Goal: Information Seeking & Learning: Learn about a topic

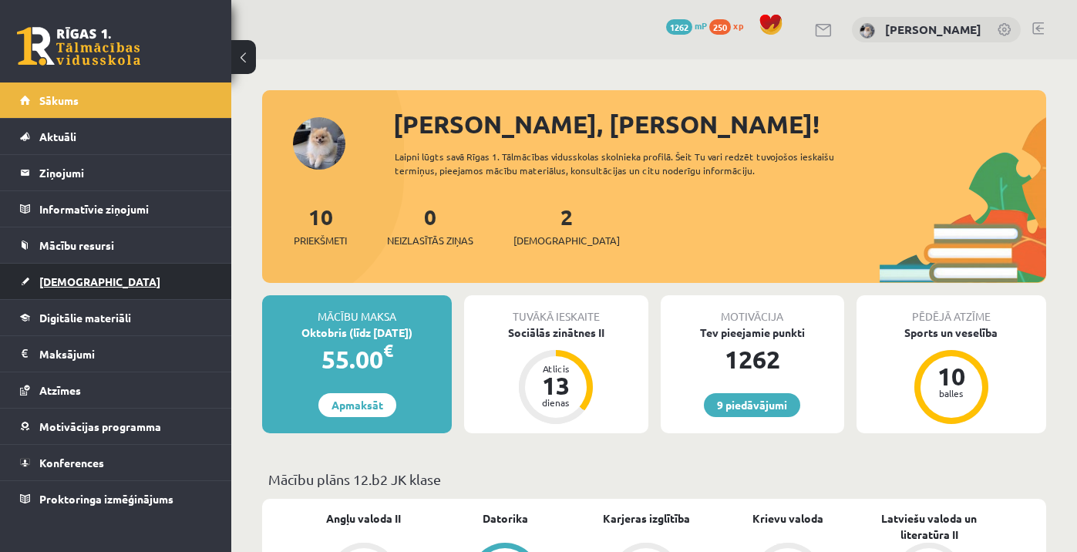
click at [72, 289] on link "[DEMOGRAPHIC_DATA]" at bounding box center [116, 281] width 192 height 35
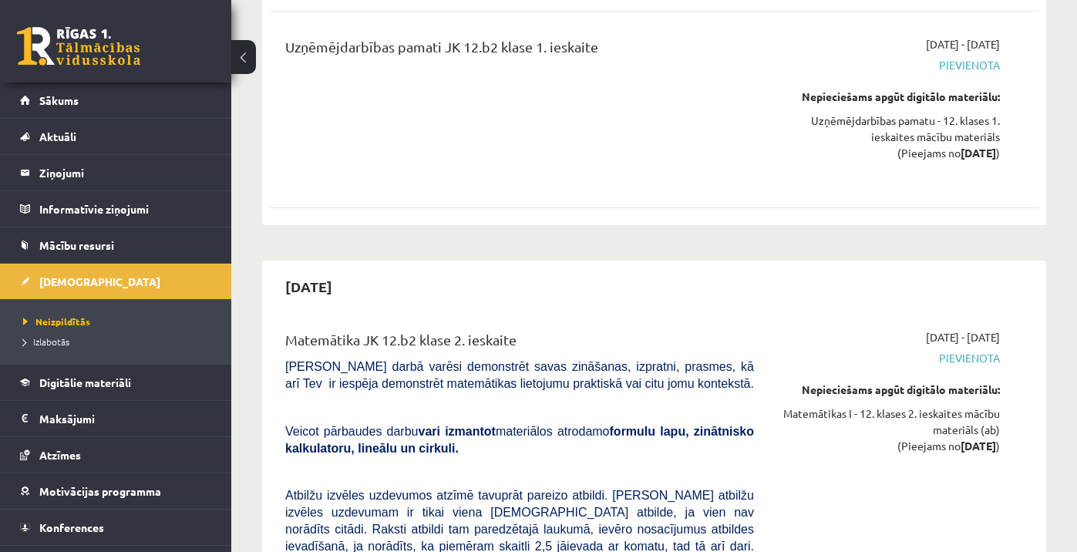
scroll to position [1918, 0]
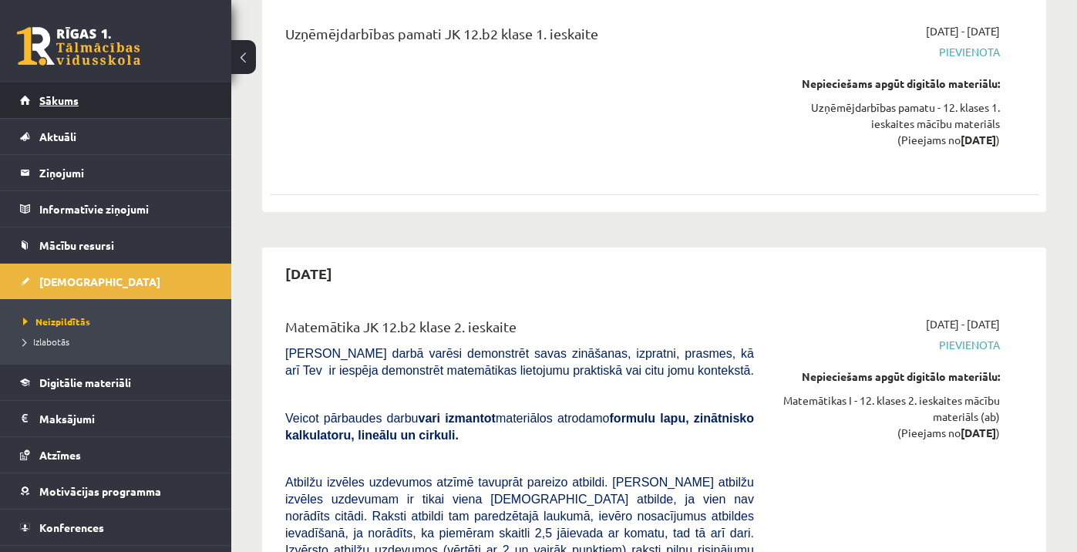
click at [147, 112] on link "Sākums" at bounding box center [116, 99] width 192 height 35
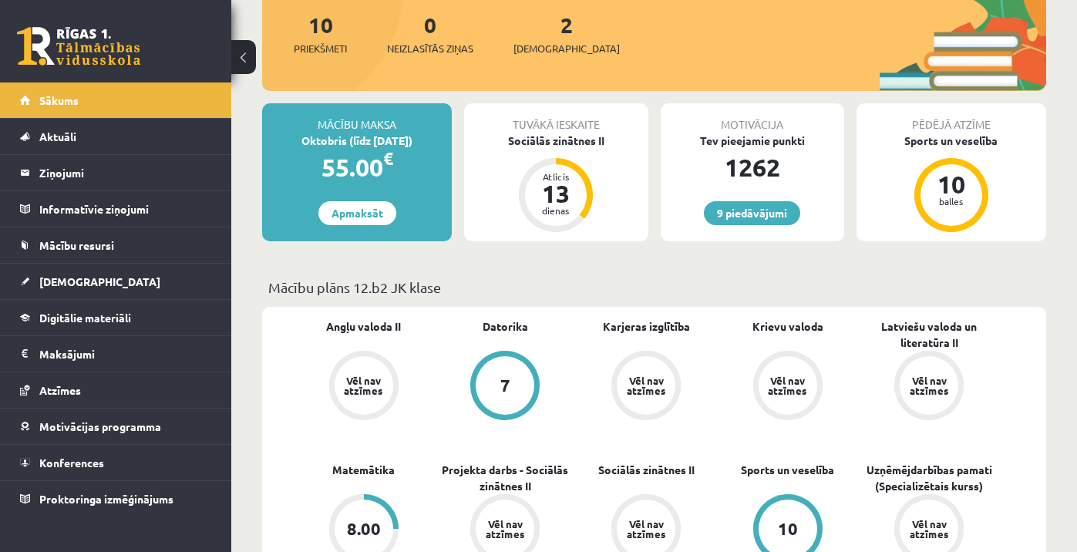
scroll to position [197, 0]
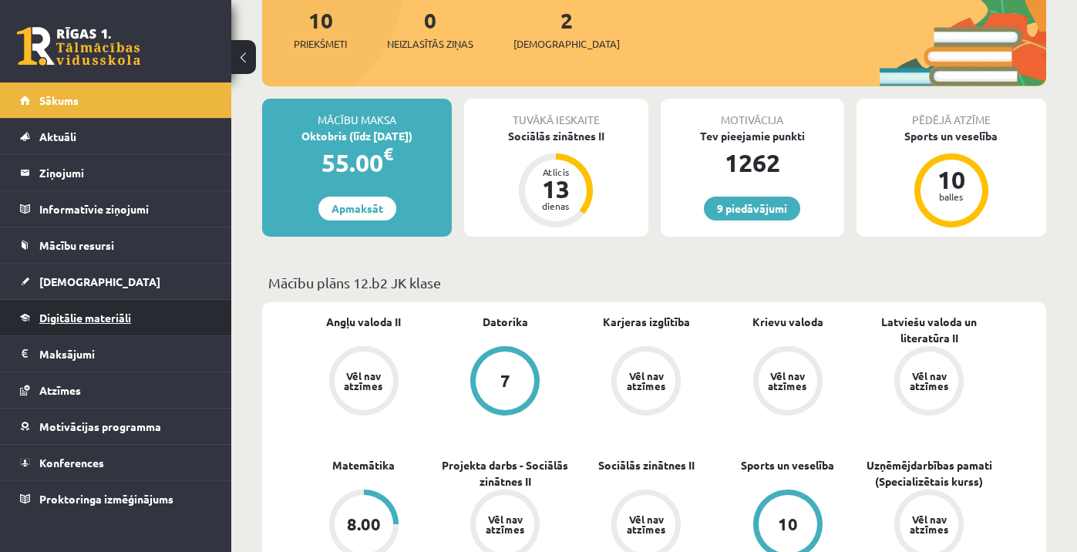
click at [150, 320] on link "Digitālie materiāli" at bounding box center [116, 317] width 192 height 35
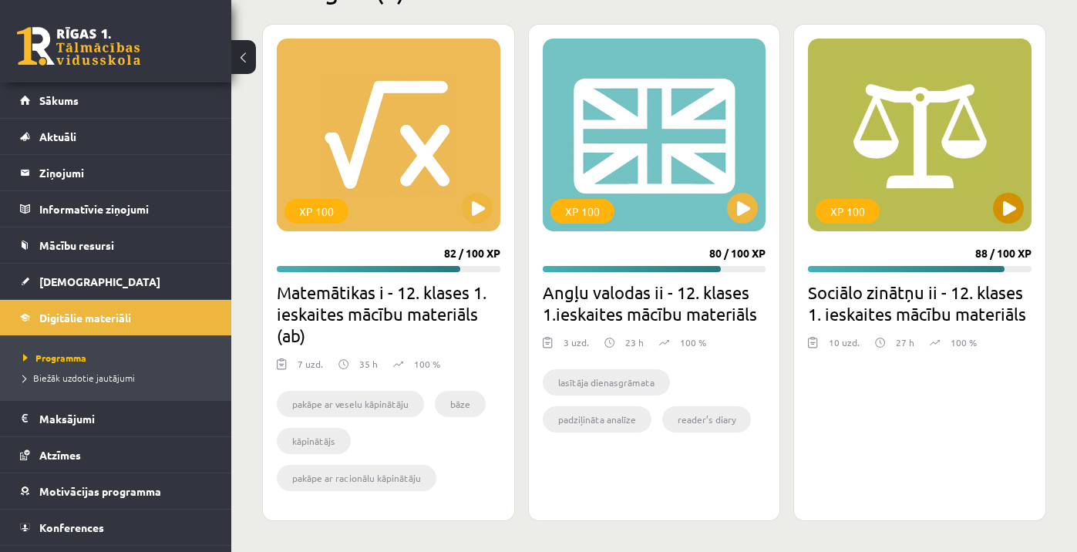
scroll to position [1955, 0]
click at [1010, 209] on button at bounding box center [1008, 208] width 31 height 31
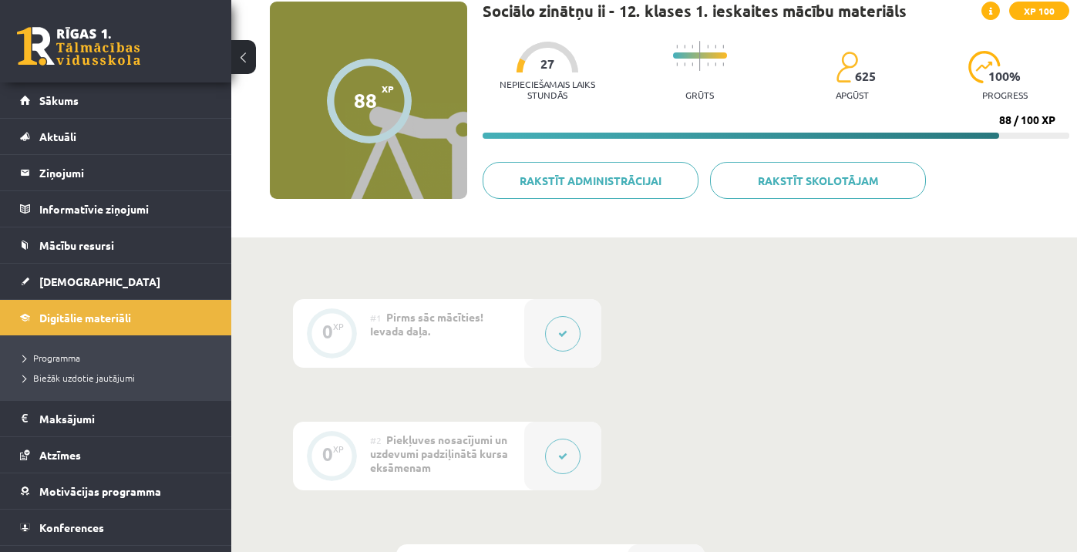
scroll to position [149, 0]
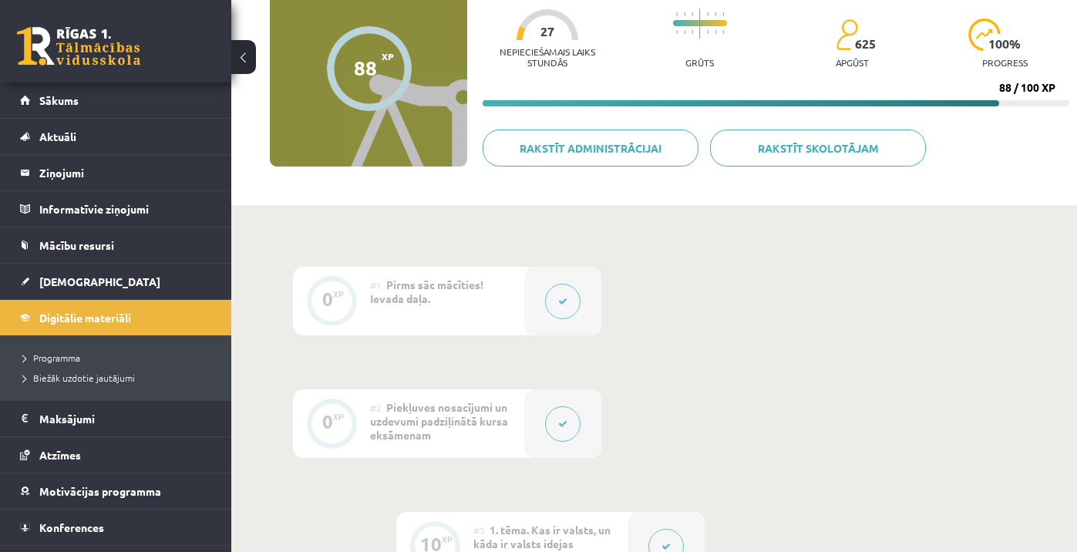
click at [574, 296] on button at bounding box center [562, 301] width 35 height 35
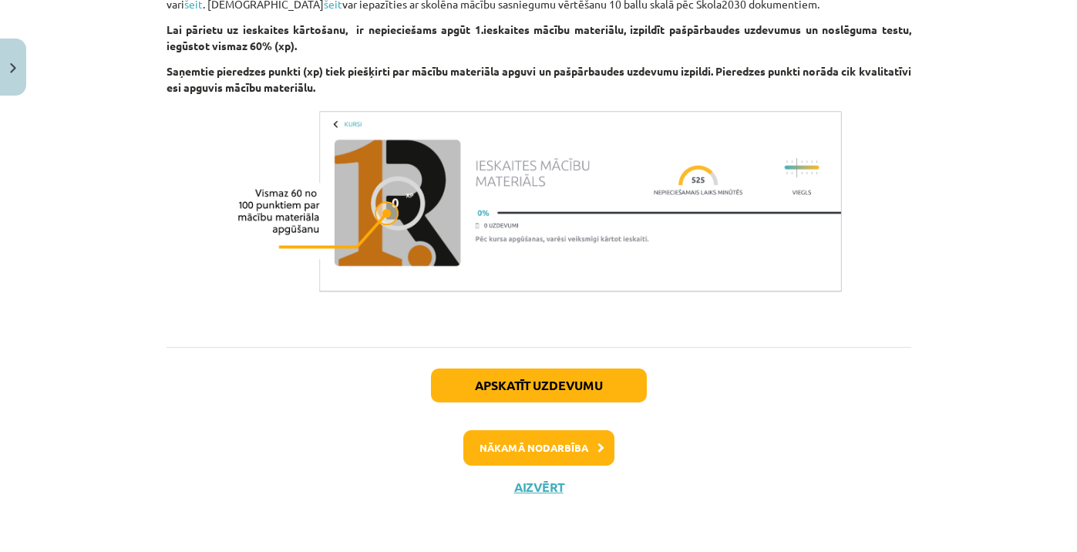
scroll to position [1046, 0]
click at [15, 68] on img "Close" at bounding box center [13, 68] width 6 height 10
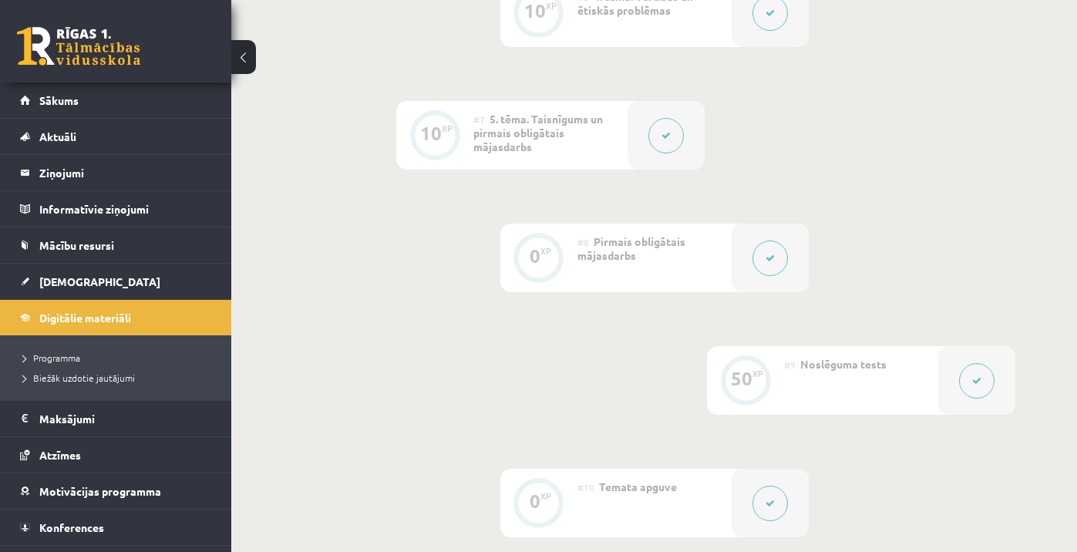
scroll to position [1050, 0]
click at [774, 257] on icon at bounding box center [769, 257] width 9 height 9
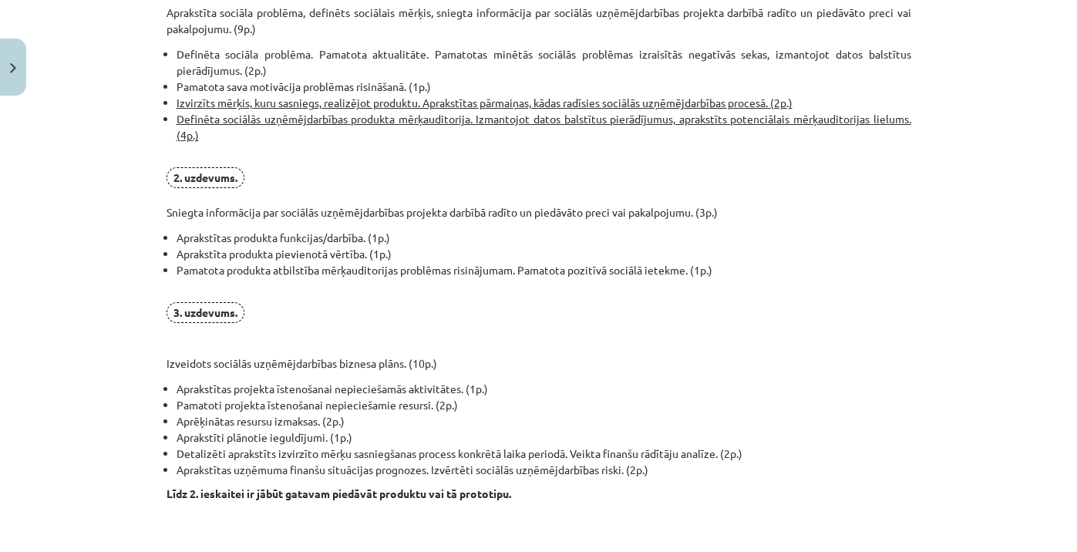
scroll to position [0, 0]
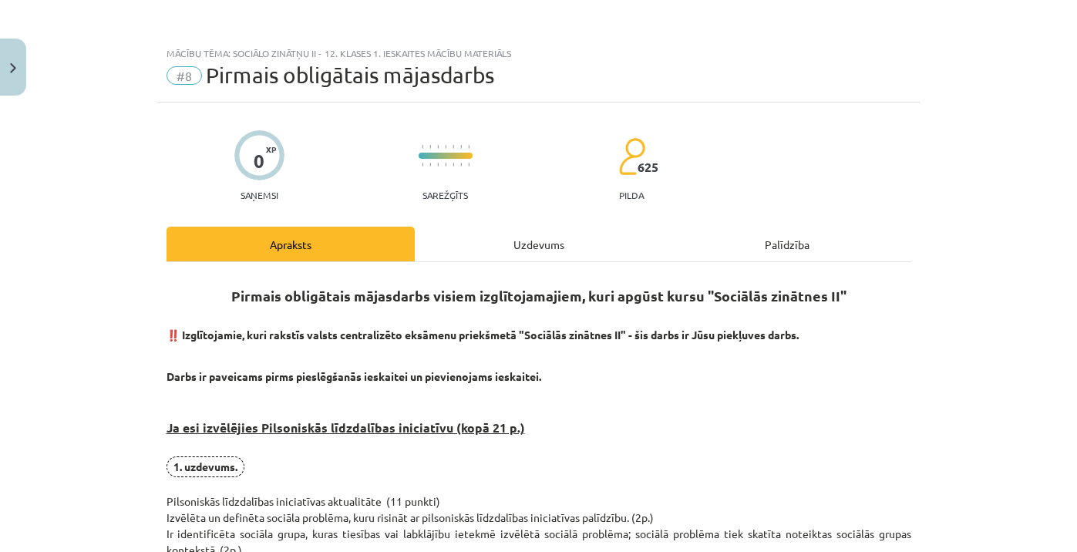
click at [10, 67] on img "Close" at bounding box center [13, 68] width 6 height 10
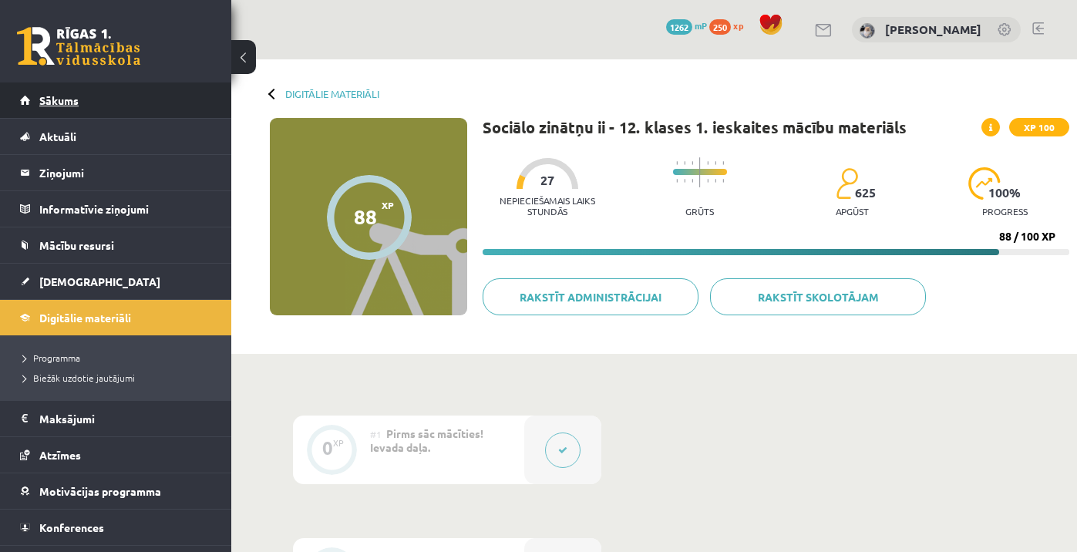
click at [156, 92] on link "Sākums" at bounding box center [116, 99] width 192 height 35
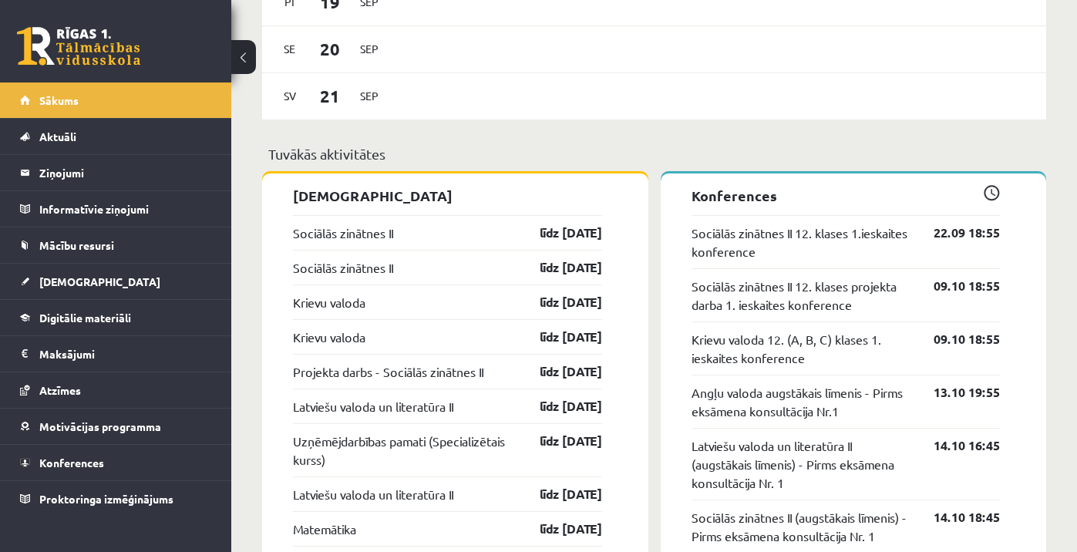
scroll to position [1123, 0]
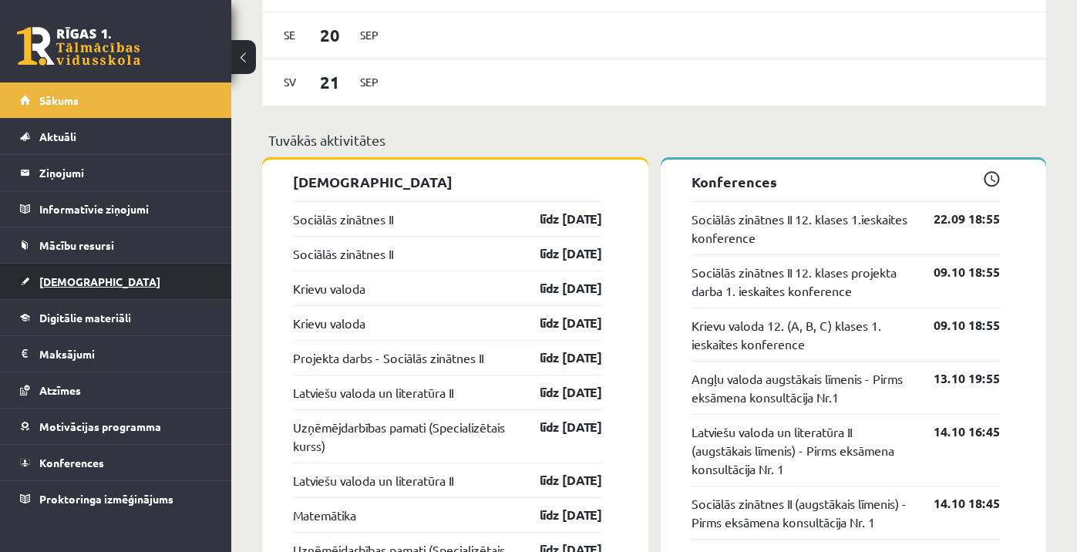
click at [99, 283] on link "[DEMOGRAPHIC_DATA]" at bounding box center [116, 281] width 192 height 35
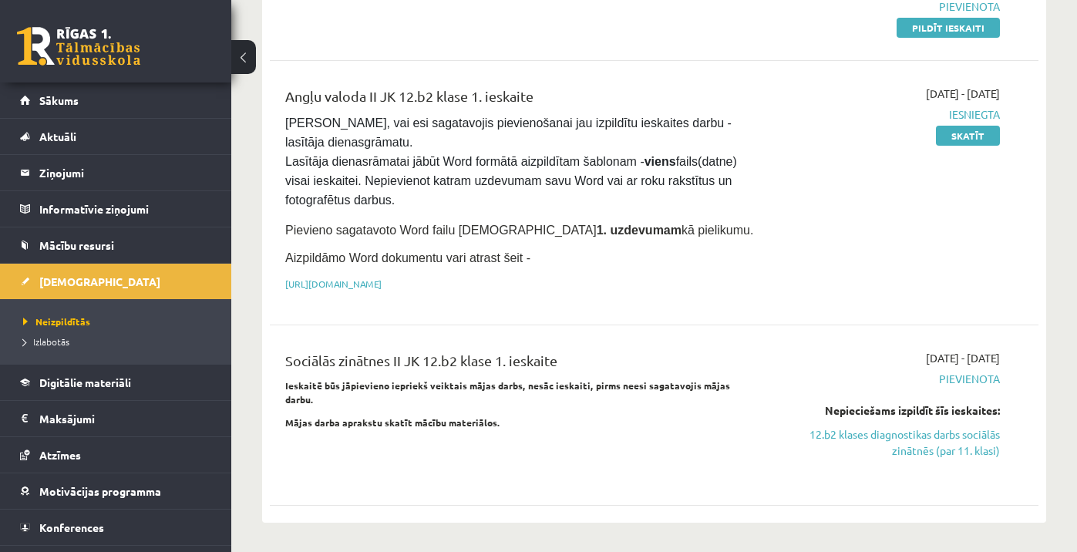
scroll to position [244, 0]
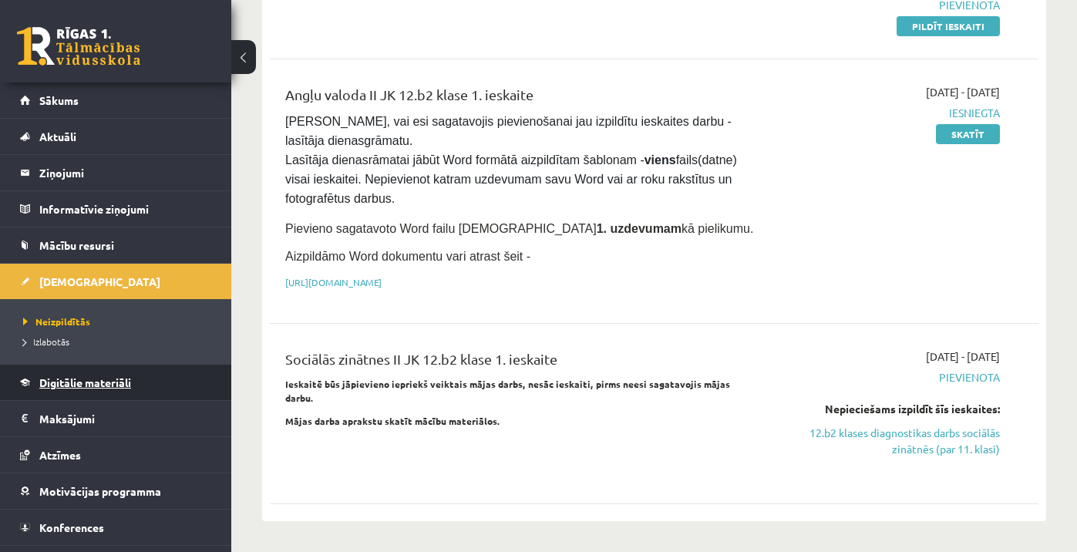
click at [100, 386] on span "Digitālie materiāli" at bounding box center [85, 382] width 92 height 14
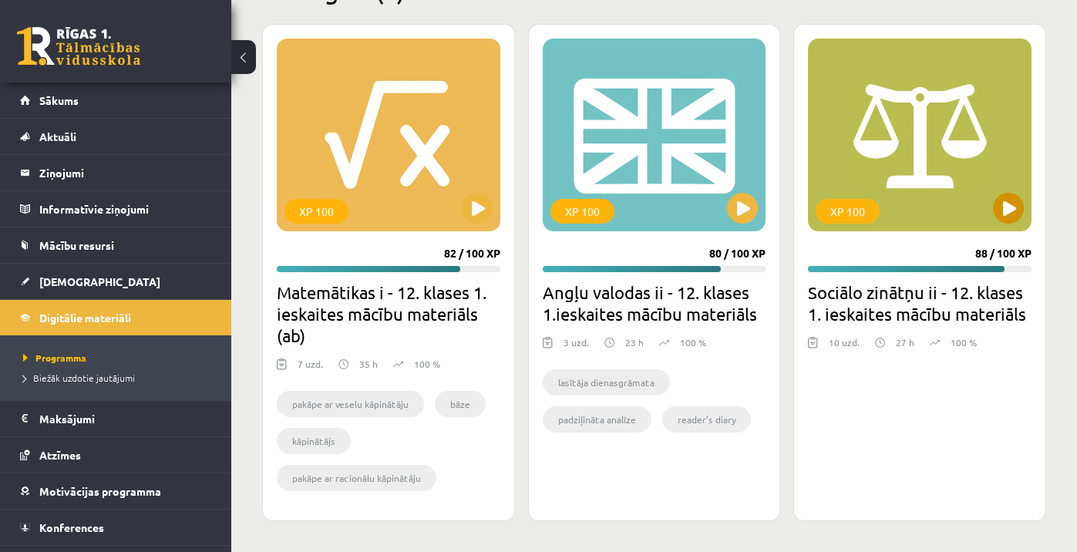
scroll to position [1955, 0]
click at [1007, 206] on button at bounding box center [1008, 208] width 31 height 31
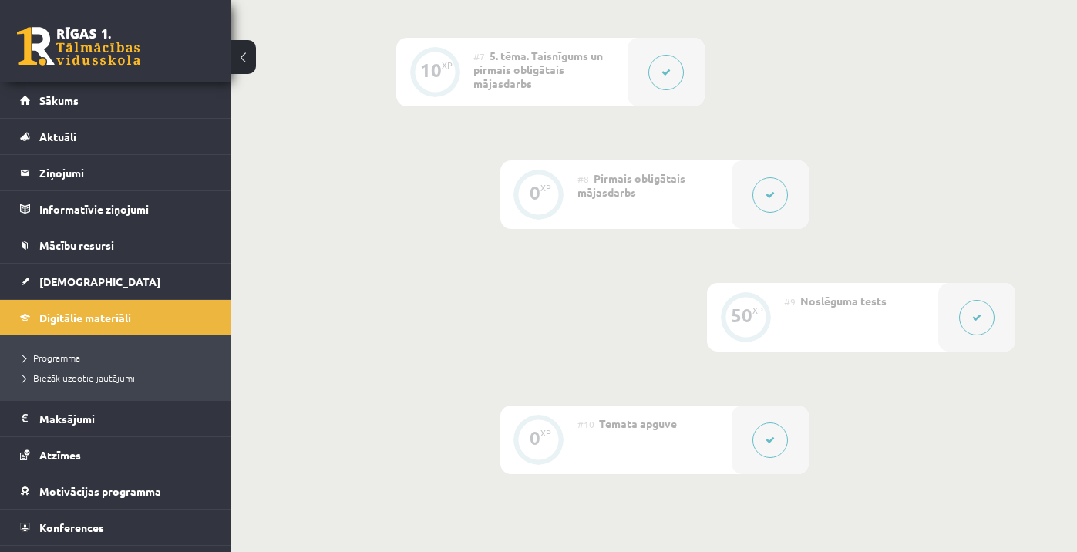
scroll to position [1116, 0]
click at [767, 189] on icon at bounding box center [769, 191] width 9 height 9
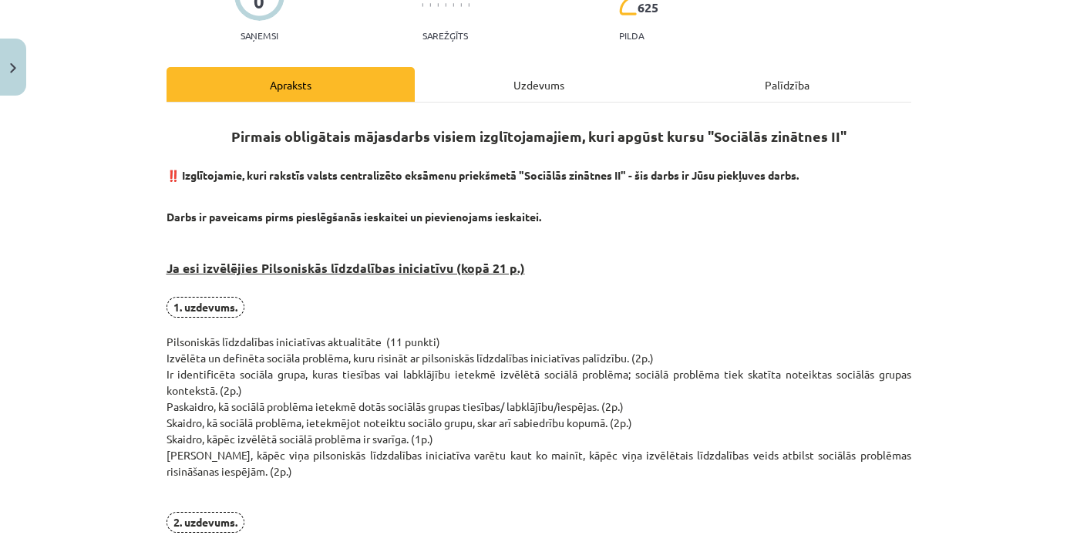
scroll to position [162, 0]
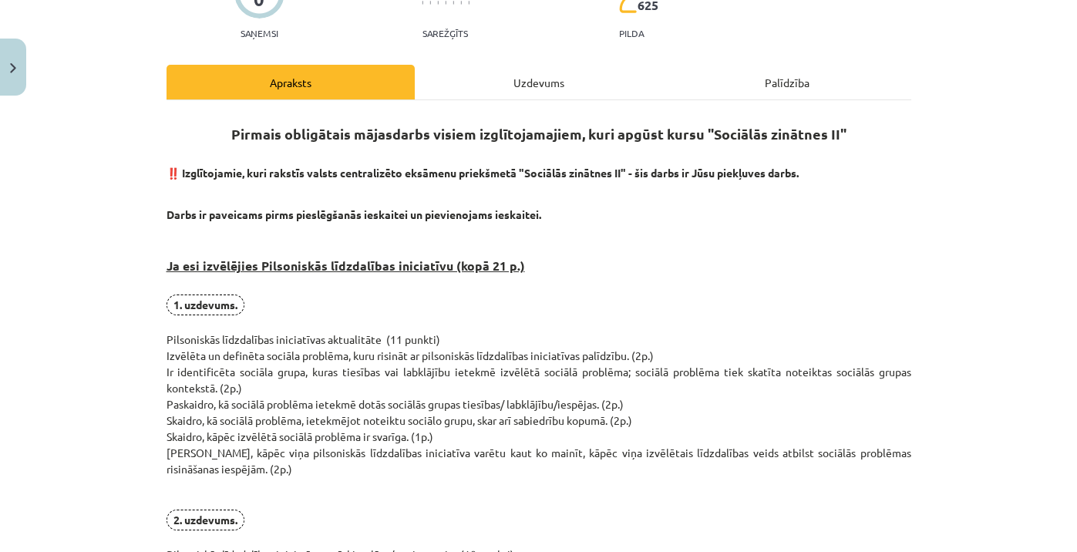
click at [548, 82] on div "Uzdevums" at bounding box center [539, 82] width 248 height 35
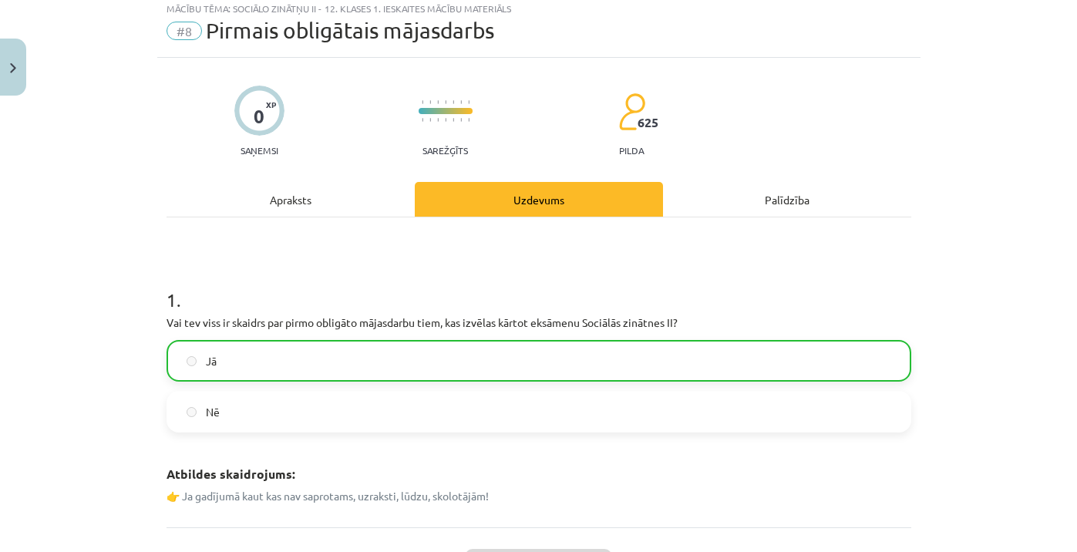
scroll to position [39, 0]
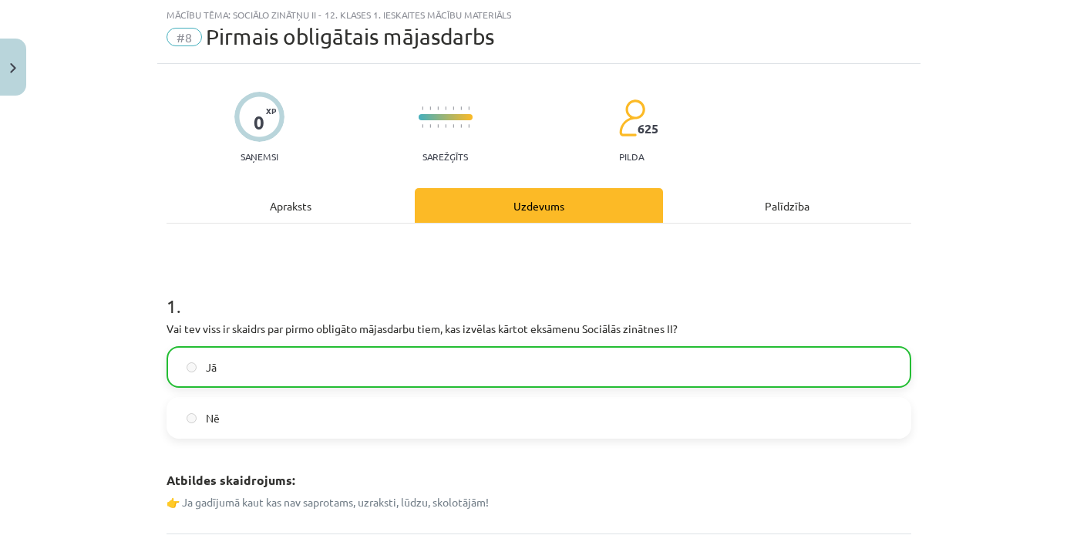
click at [295, 207] on div "Apraksts" at bounding box center [290, 205] width 248 height 35
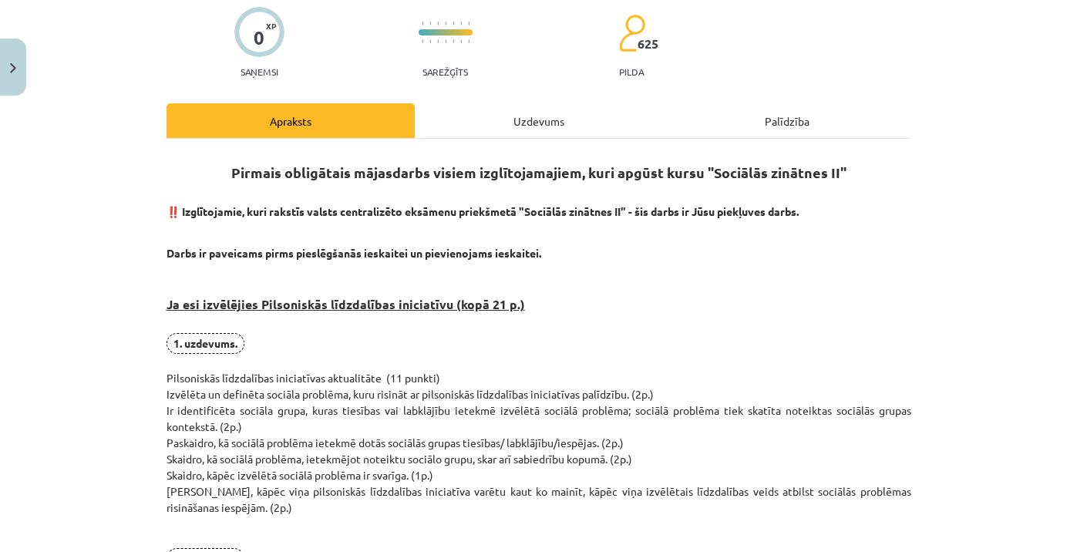
scroll to position [106, 0]
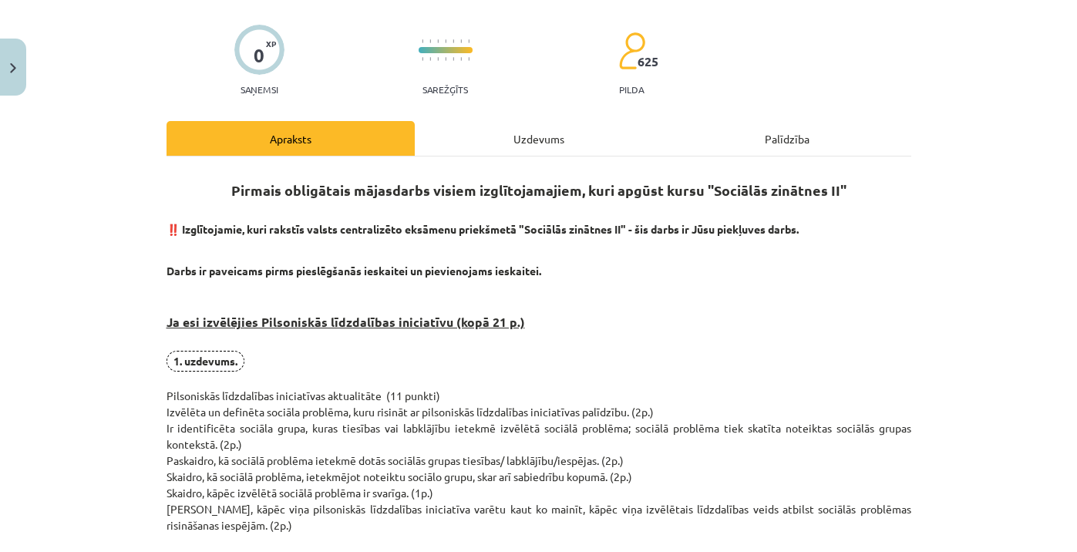
click at [13, 74] on button "Close" at bounding box center [13, 67] width 26 height 57
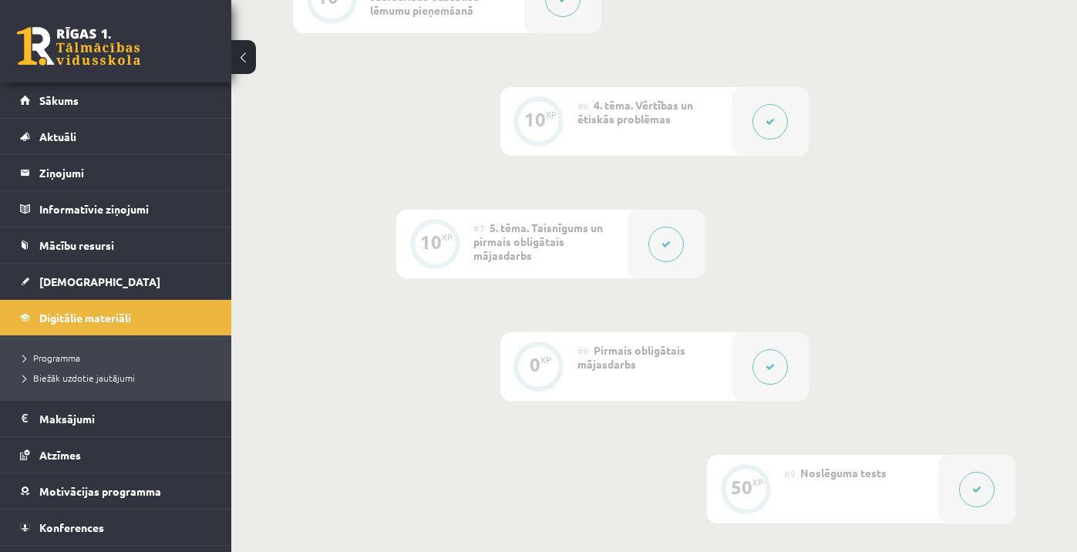
scroll to position [942, 0]
click at [660, 243] on button at bounding box center [665, 243] width 35 height 35
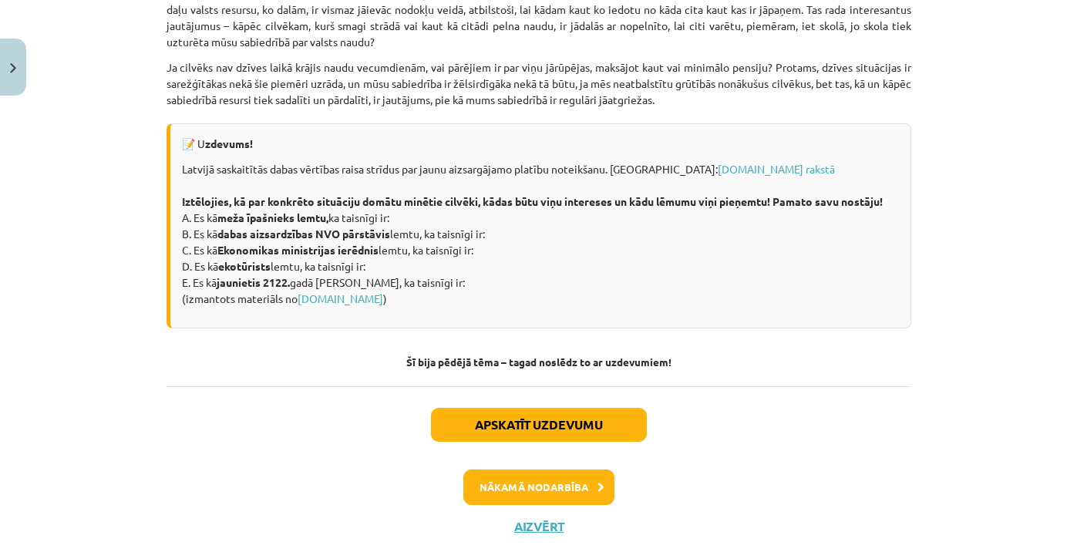
scroll to position [2138, 0]
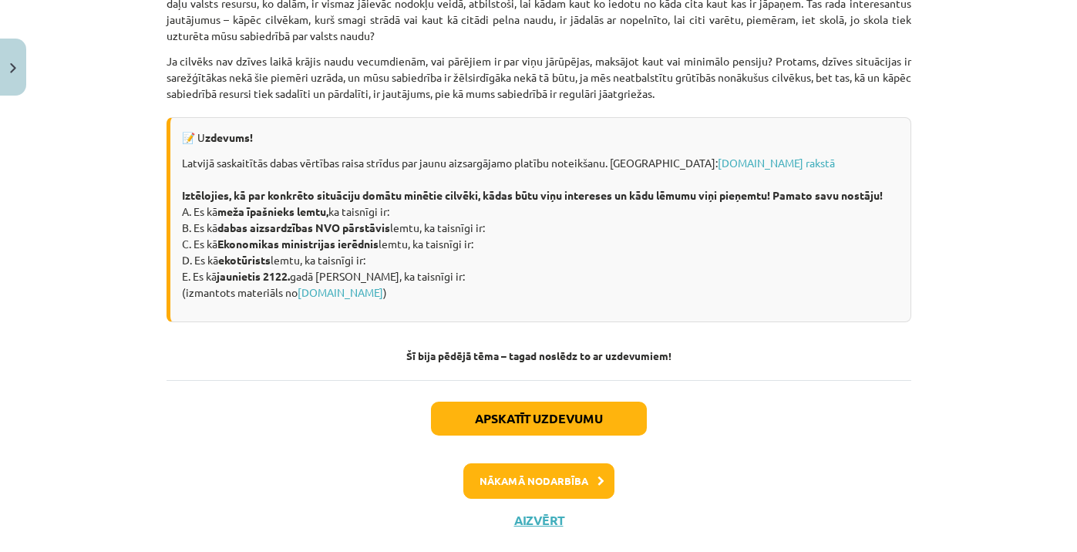
click at [14, 91] on button "Close" at bounding box center [13, 67] width 26 height 57
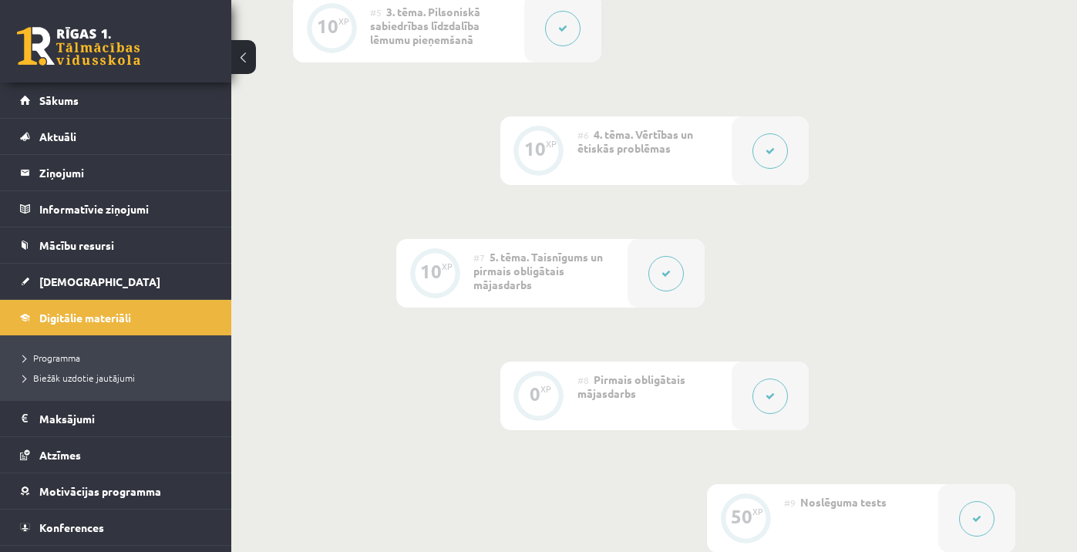
scroll to position [912, 0]
click at [777, 161] on button at bounding box center [769, 150] width 35 height 35
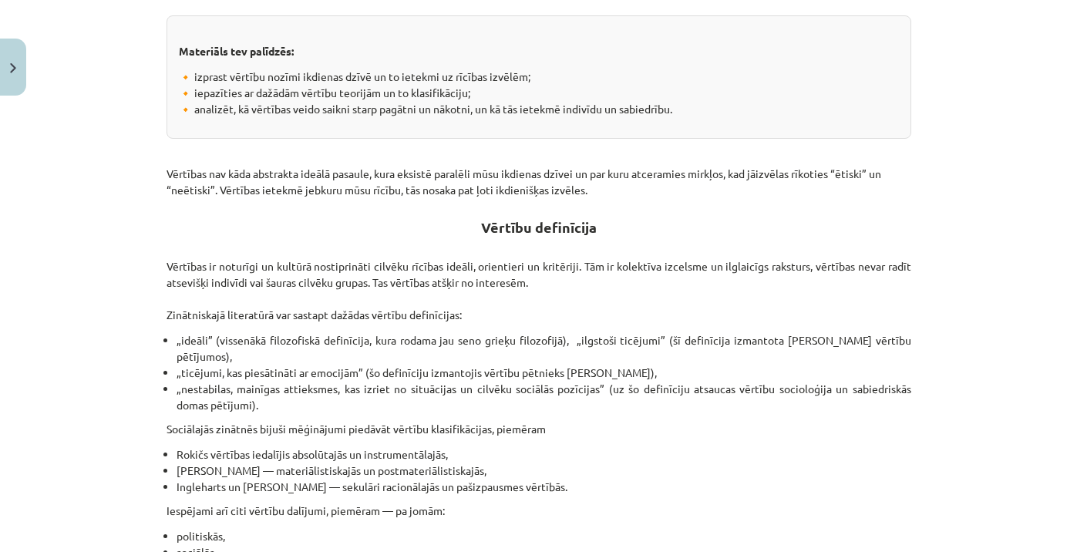
scroll to position [347, 0]
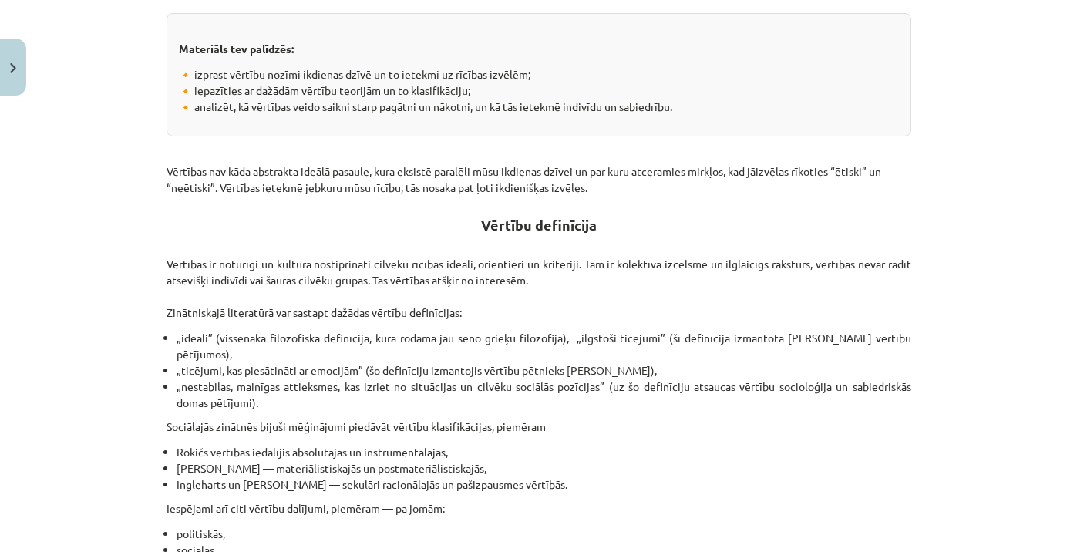
click at [5, 86] on button "Close" at bounding box center [13, 67] width 26 height 57
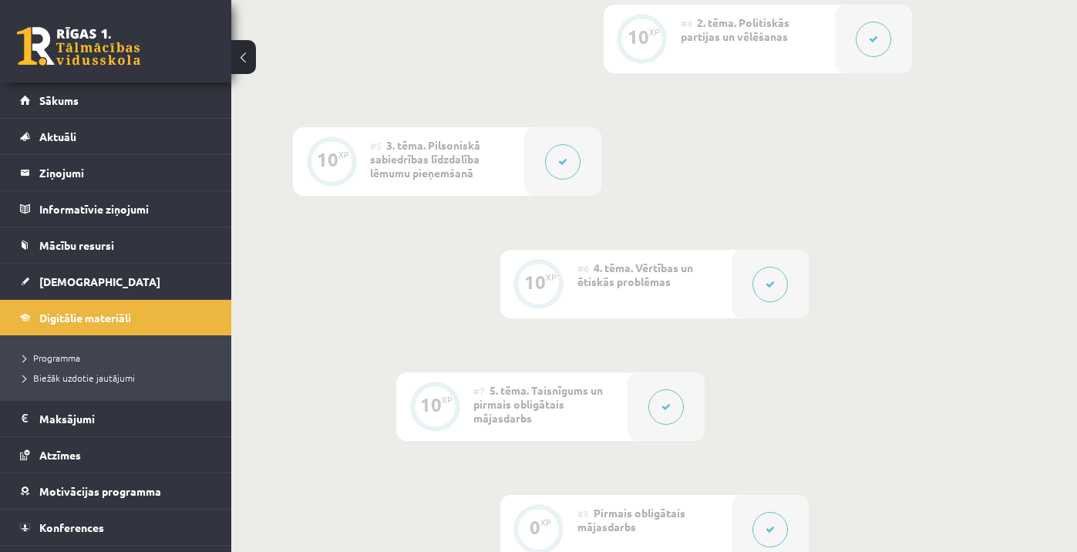
scroll to position [766, 0]
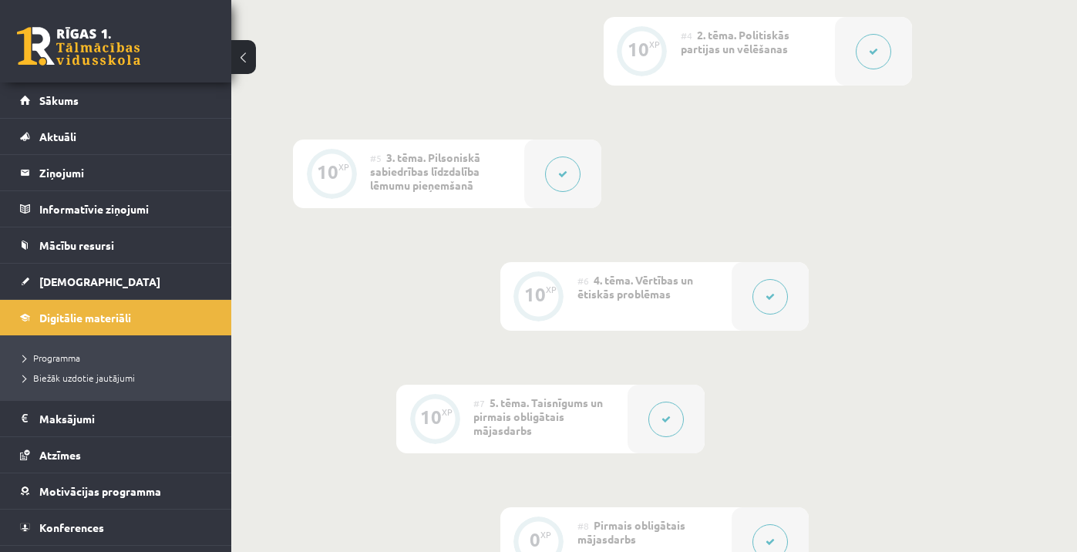
click at [556, 179] on button at bounding box center [562, 173] width 35 height 35
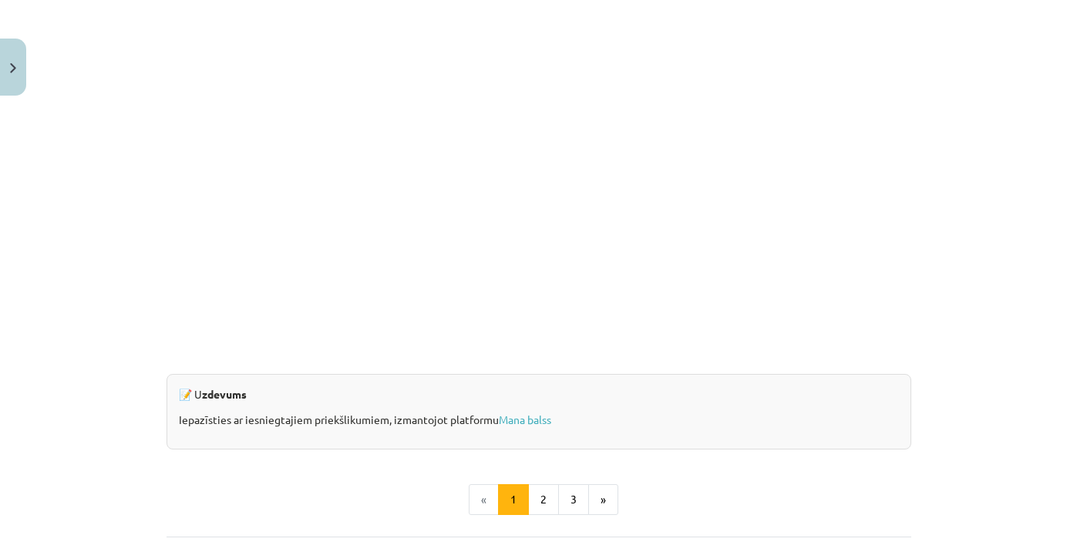
scroll to position [1381, 0]
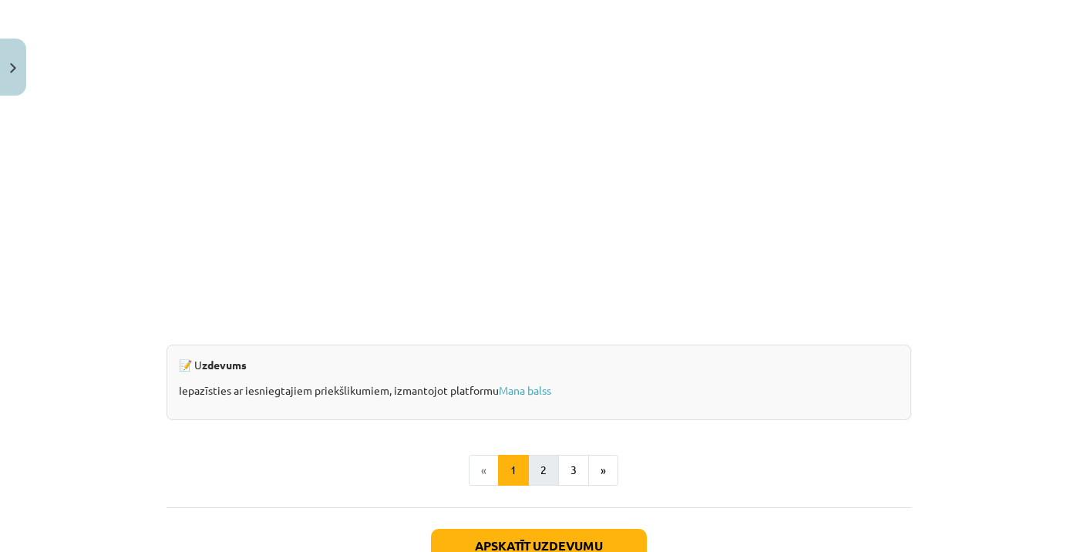
click at [546, 480] on button "2" at bounding box center [543, 470] width 31 height 31
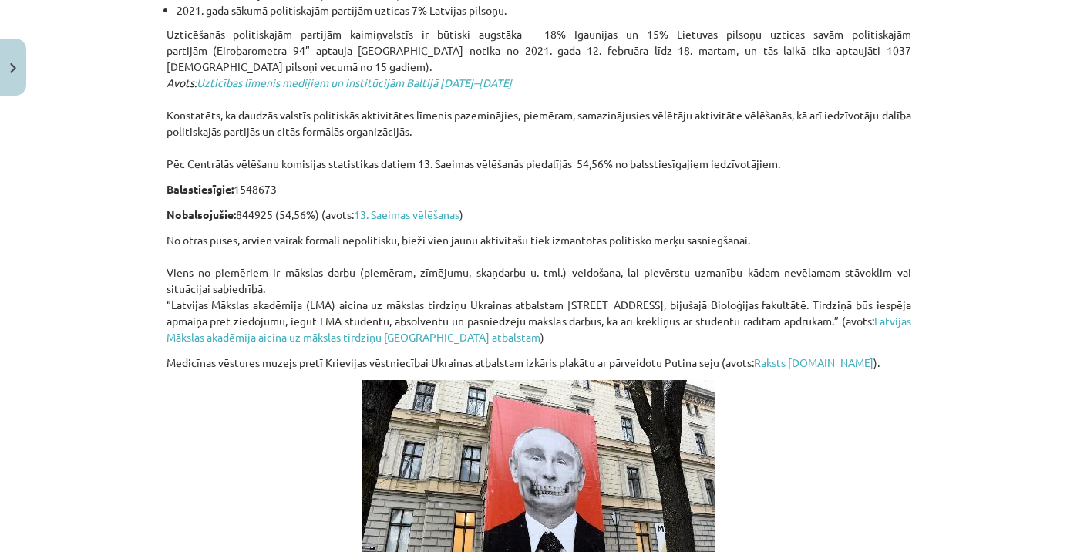
scroll to position [615, 0]
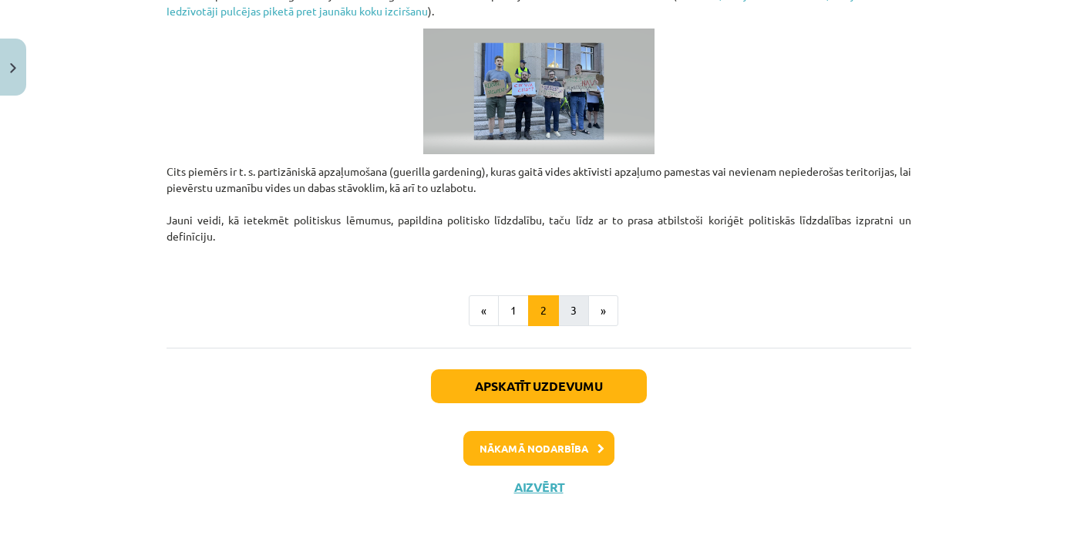
click at [576, 297] on button "3" at bounding box center [573, 310] width 31 height 31
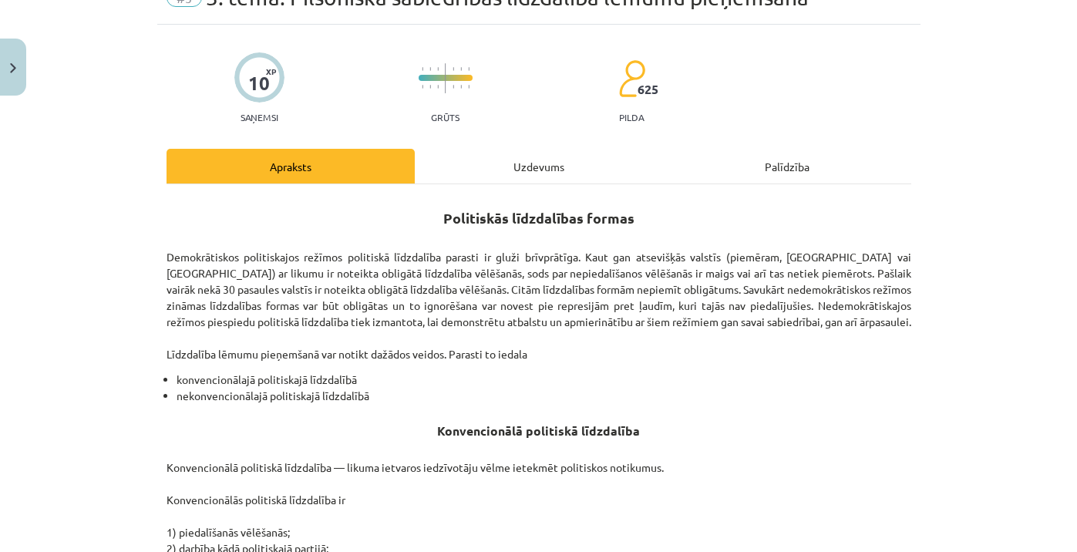
scroll to position [85, 0]
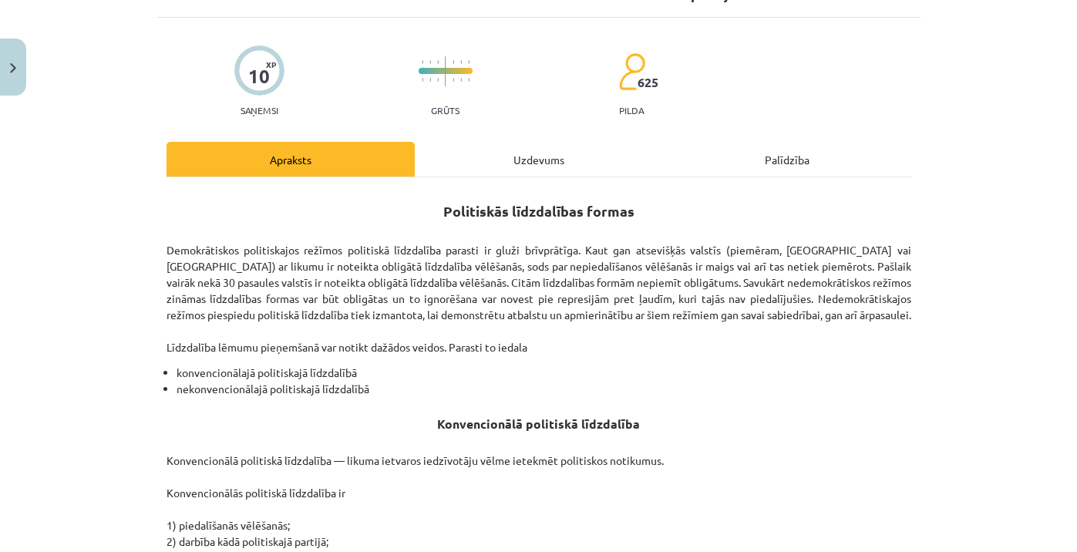
click at [12, 71] on img "Close" at bounding box center [13, 68] width 6 height 10
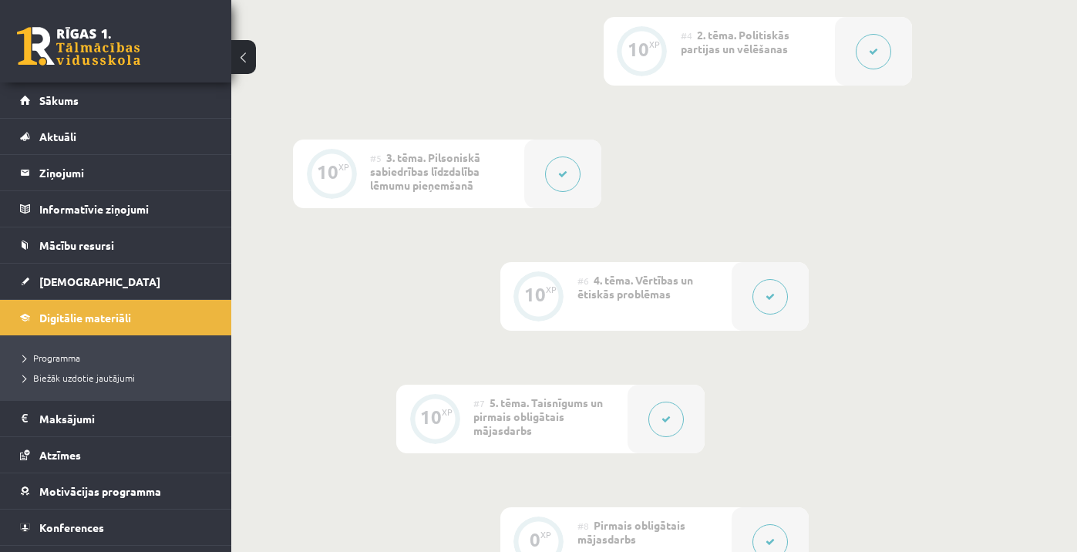
click at [877, 47] on icon at bounding box center [872, 51] width 9 height 9
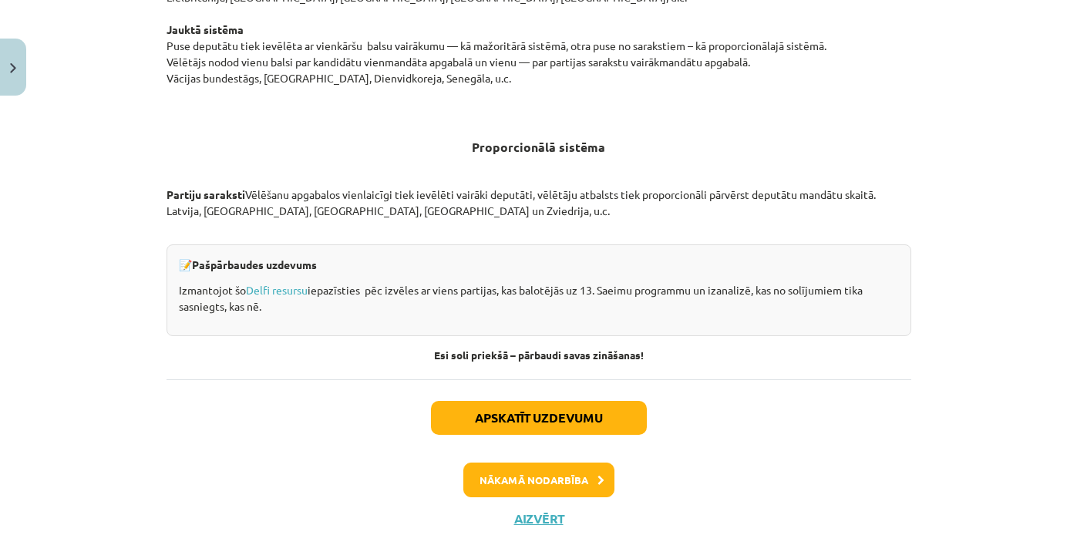
scroll to position [1618, 0]
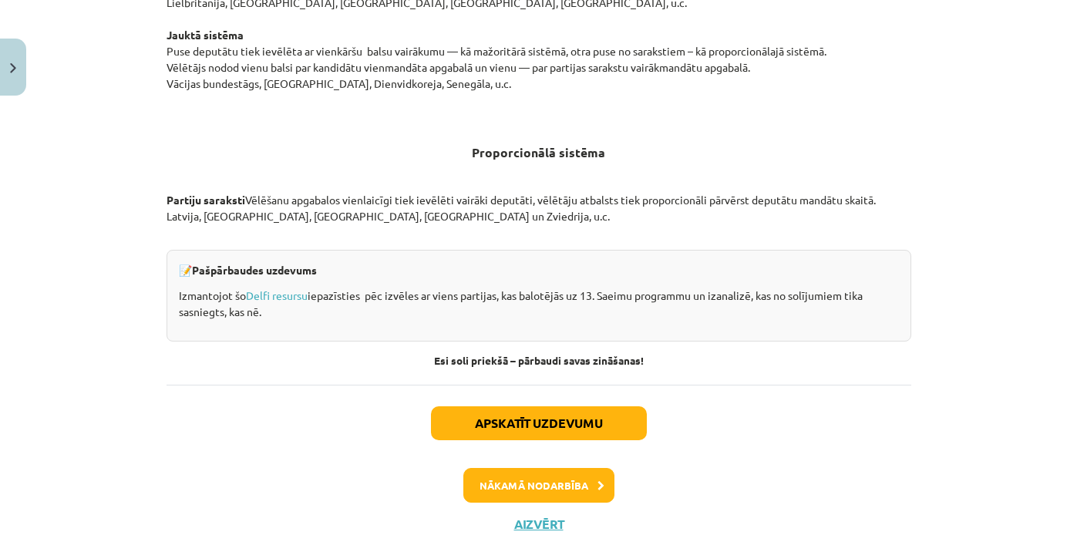
click at [12, 71] on img "Close" at bounding box center [13, 68] width 6 height 10
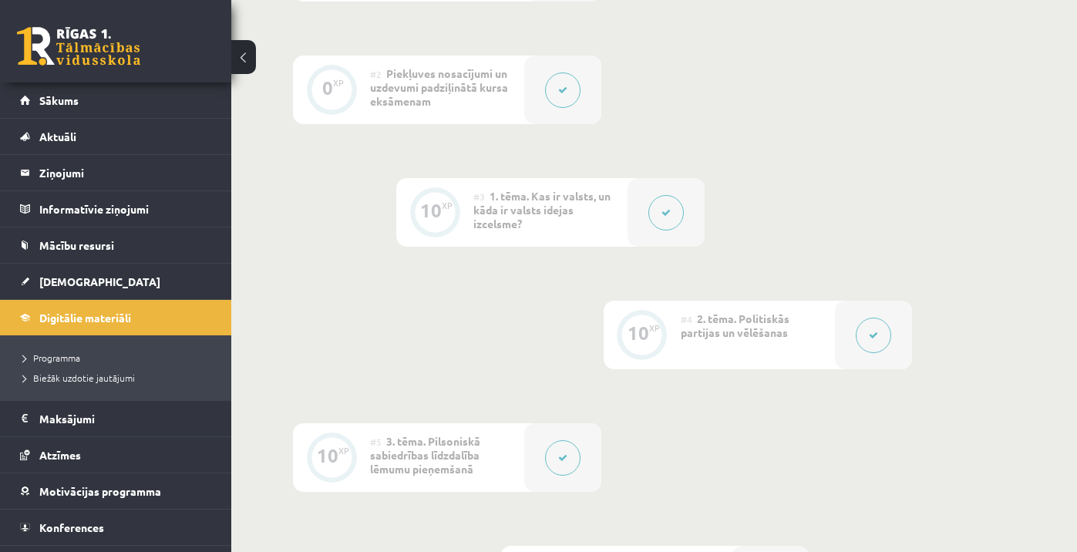
scroll to position [481, 0]
click at [563, 88] on icon at bounding box center [562, 91] width 9 height 9
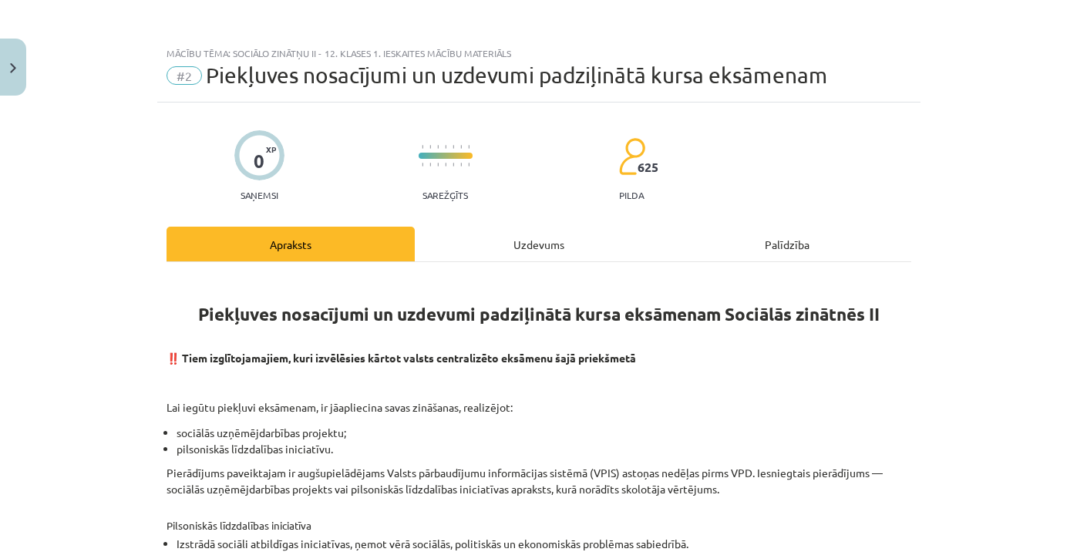
scroll to position [0, 0]
click at [10, 69] on img "Close" at bounding box center [13, 68] width 6 height 10
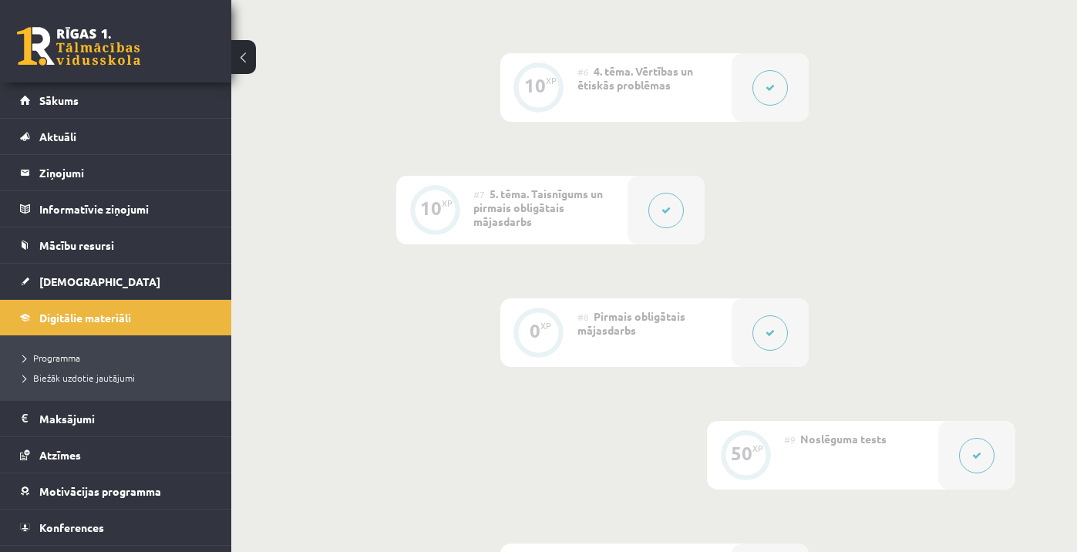
scroll to position [993, 0]
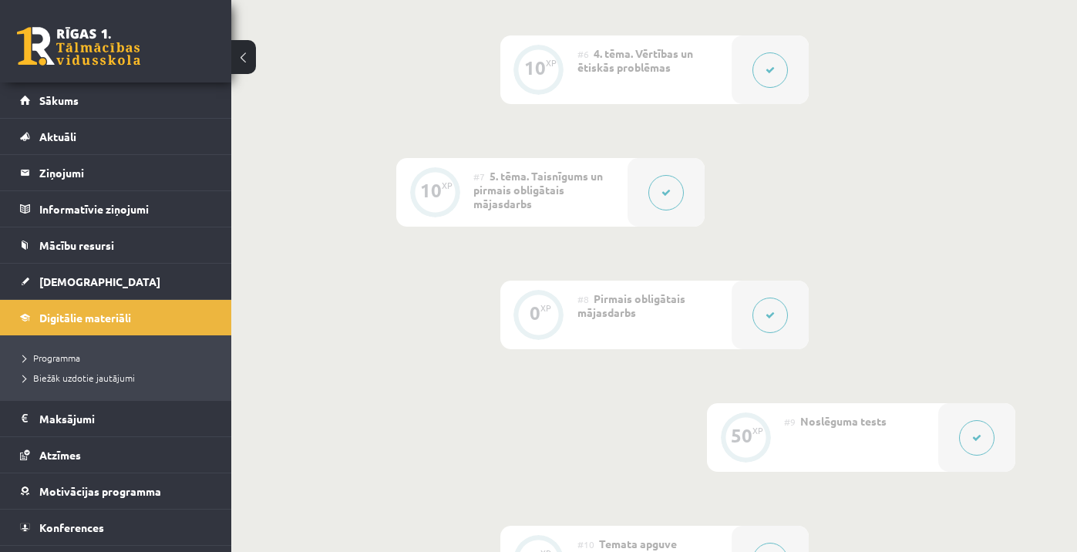
click at [783, 311] on button at bounding box center [769, 314] width 35 height 35
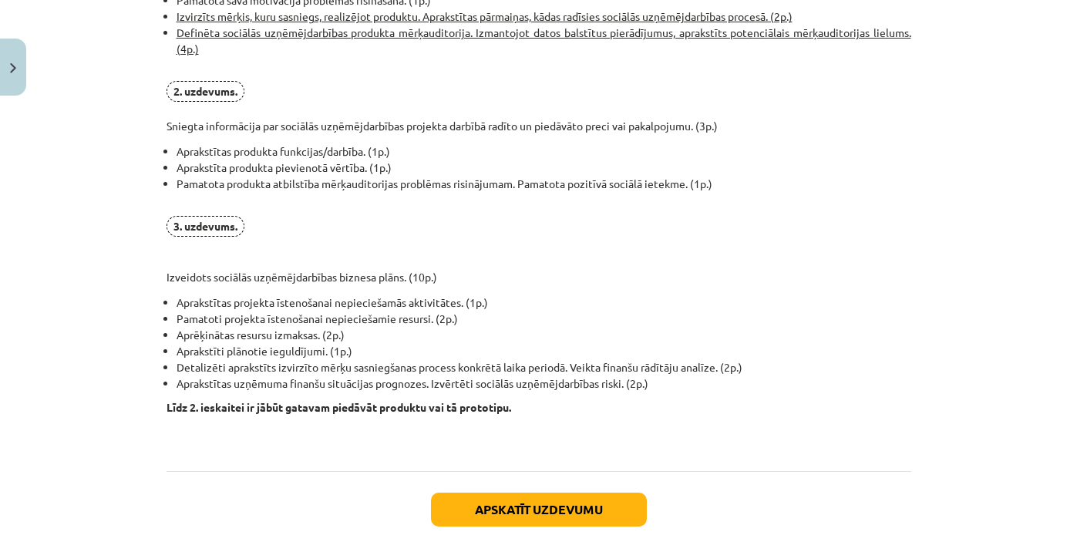
scroll to position [1090, 0]
click at [8, 72] on button "Close" at bounding box center [13, 67] width 26 height 57
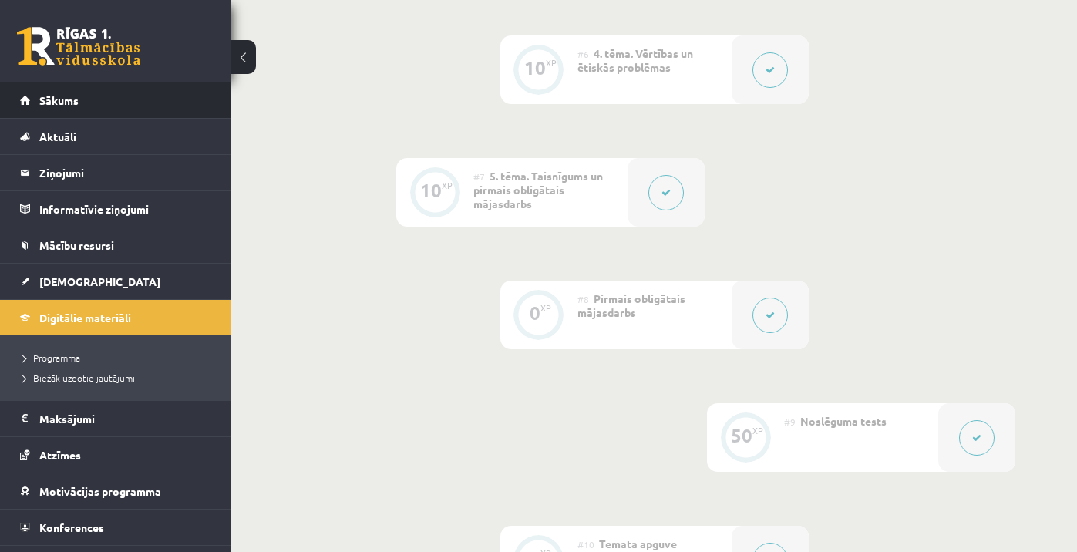
click at [76, 105] on span "Sākums" at bounding box center [58, 100] width 39 height 14
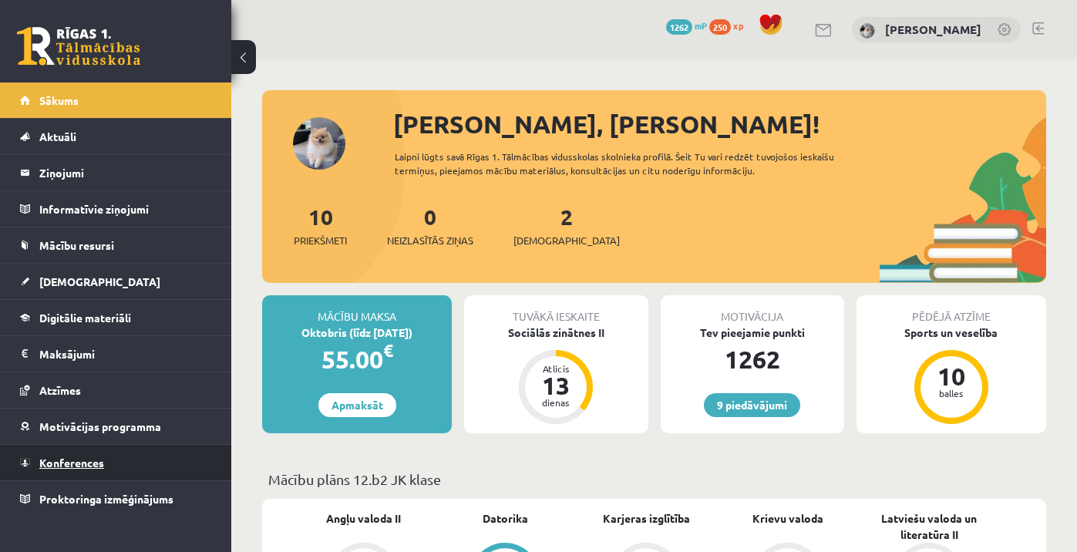
click at [80, 464] on span "Konferences" at bounding box center [71, 462] width 65 height 14
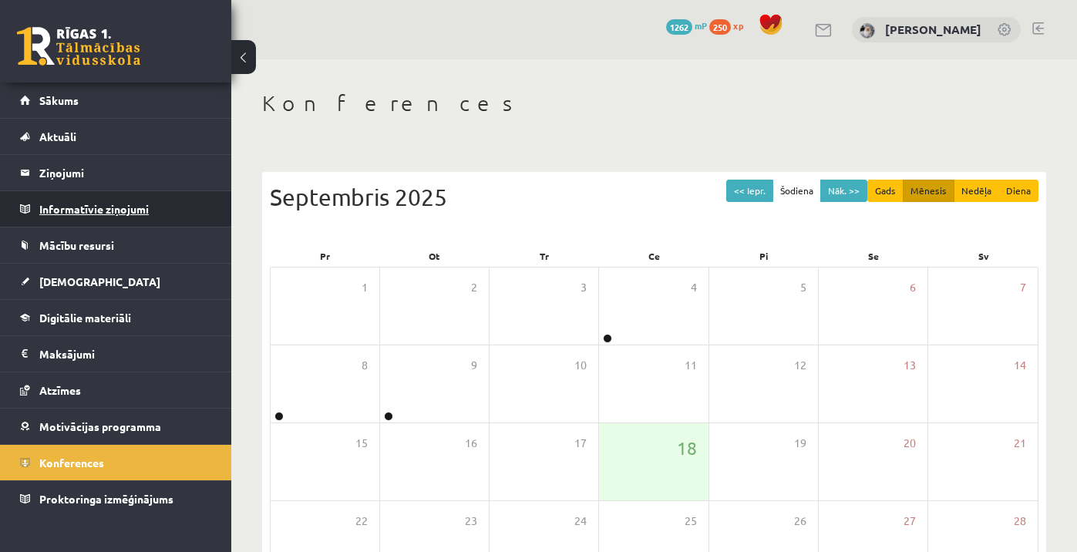
click at [79, 215] on legend "Informatīvie ziņojumi 0" at bounding box center [125, 208] width 173 height 35
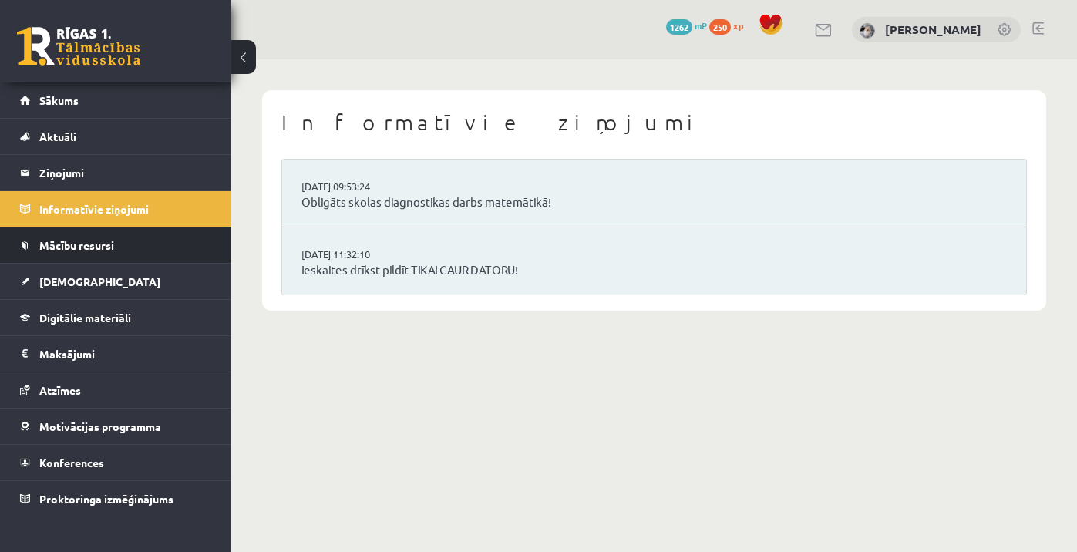
click at [76, 244] on span "Mācību resursi" at bounding box center [76, 245] width 75 height 14
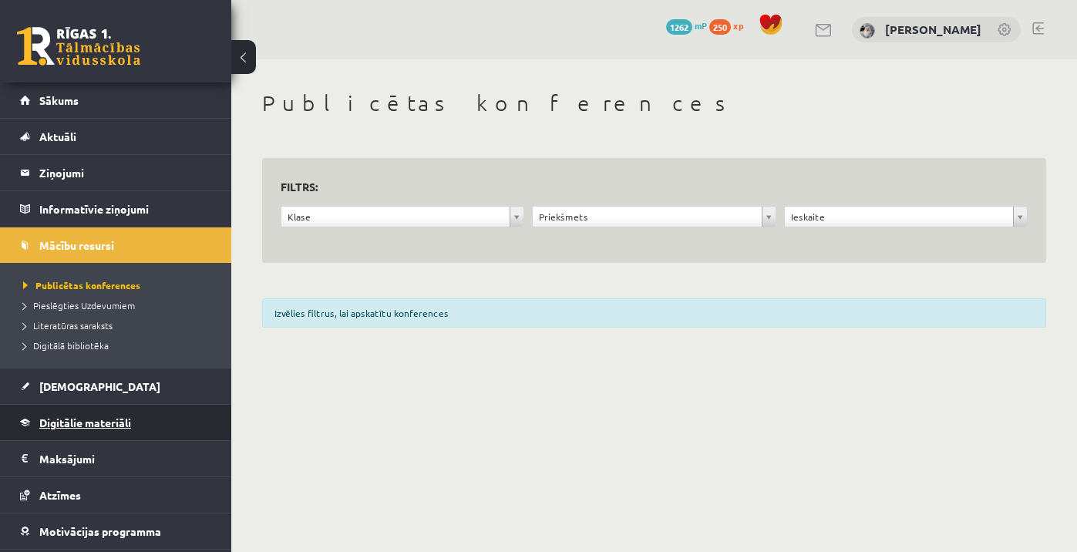
click at [96, 425] on span "Digitālie materiāli" at bounding box center [85, 422] width 92 height 14
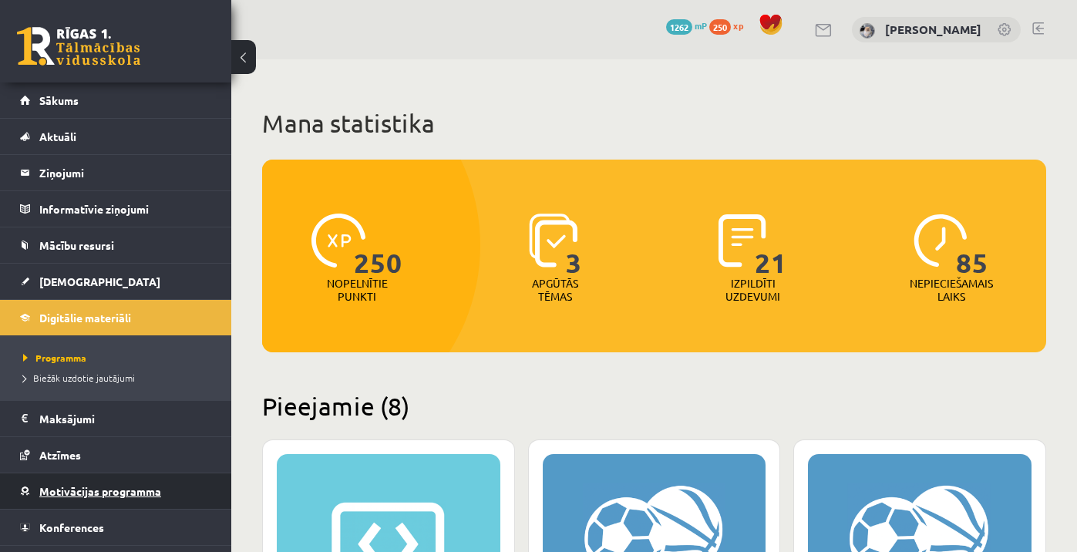
scroll to position [1, 0]
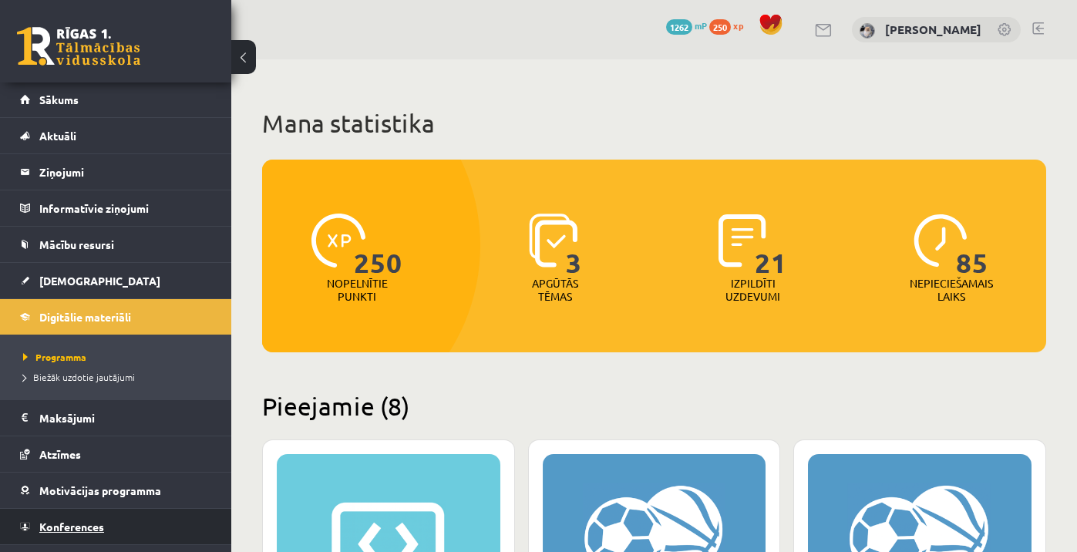
click at [72, 520] on span "Konferences" at bounding box center [71, 526] width 65 height 14
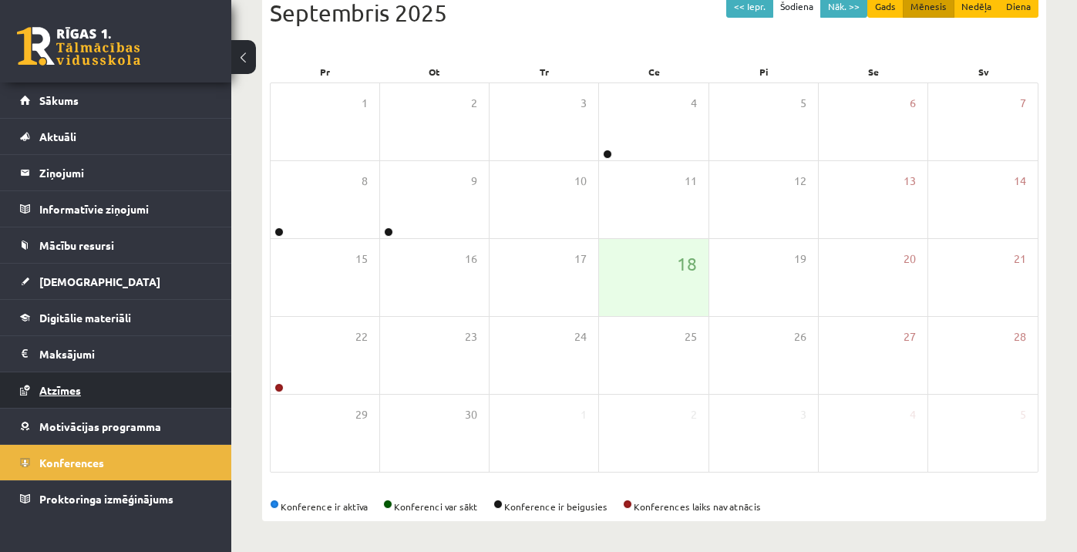
scroll to position [184, 0]
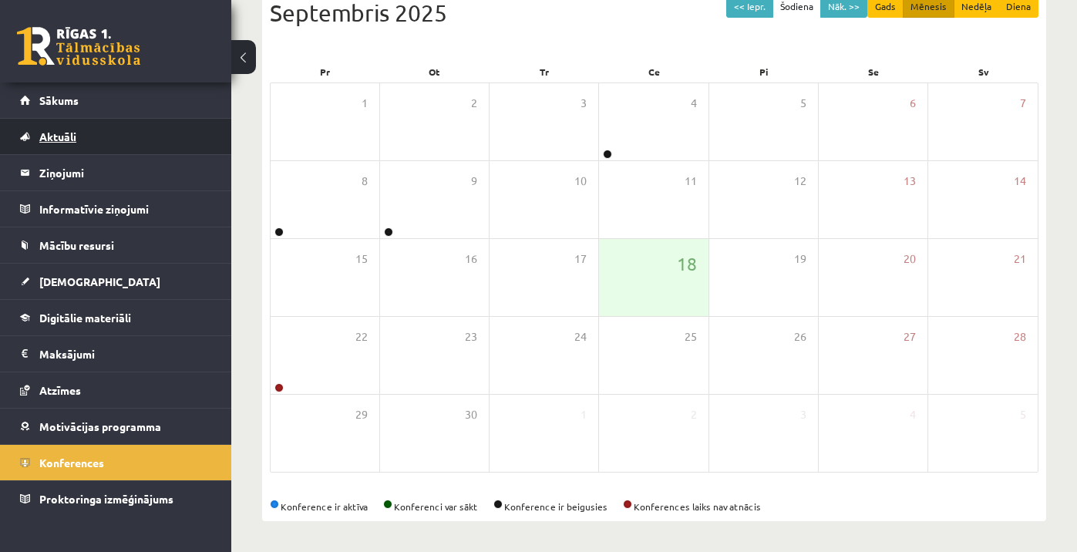
click at [98, 138] on link "Aktuāli" at bounding box center [116, 136] width 192 height 35
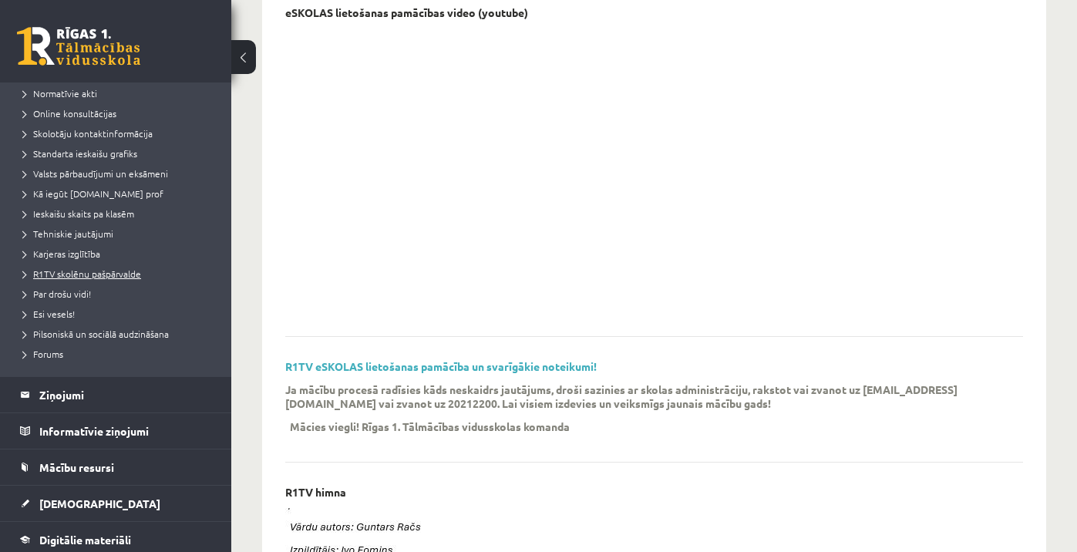
scroll to position [138, 0]
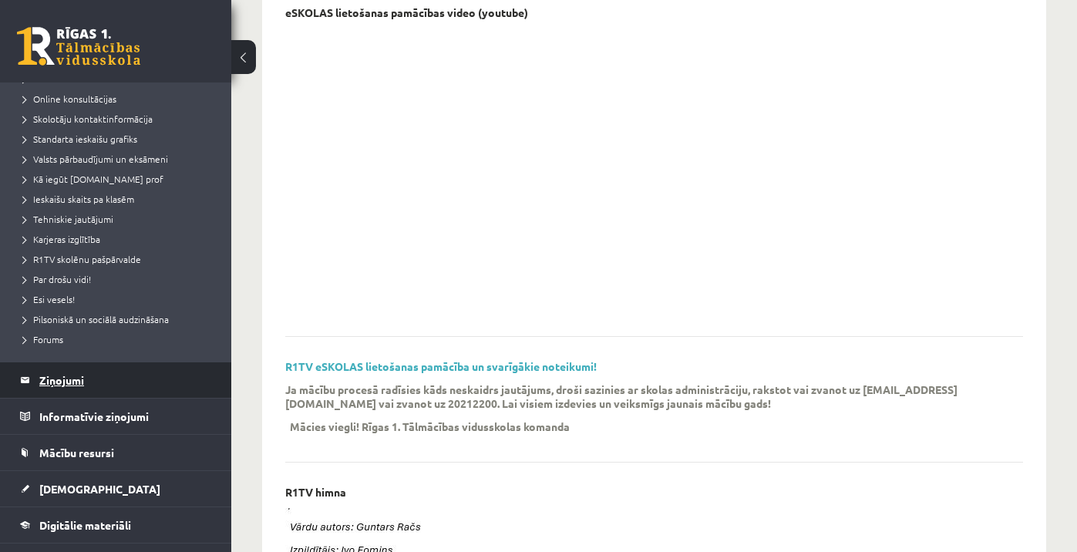
click at [106, 392] on legend "Ziņojumi 0" at bounding box center [125, 379] width 173 height 35
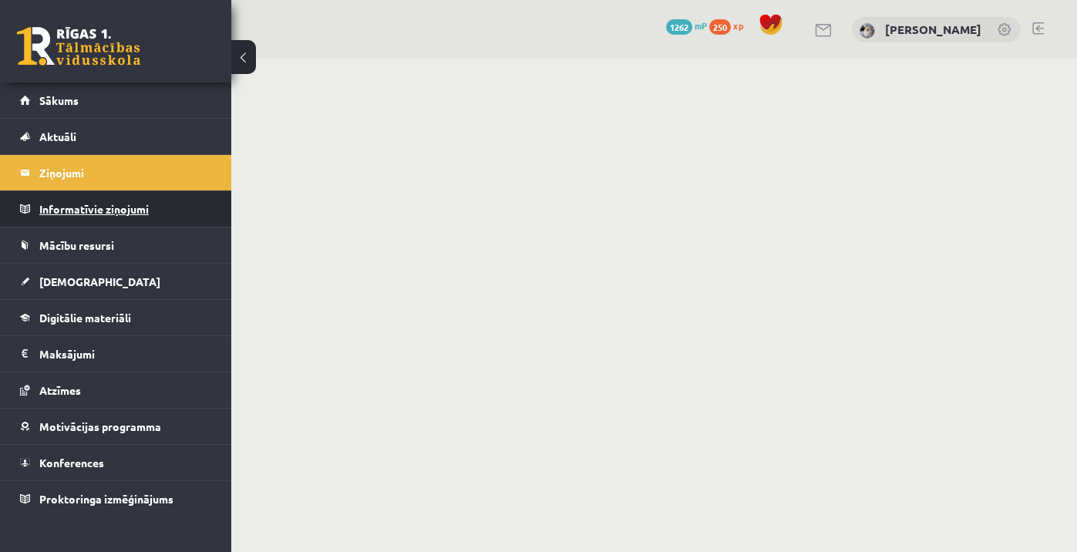
click at [90, 210] on legend "Informatīvie ziņojumi 0" at bounding box center [125, 208] width 173 height 35
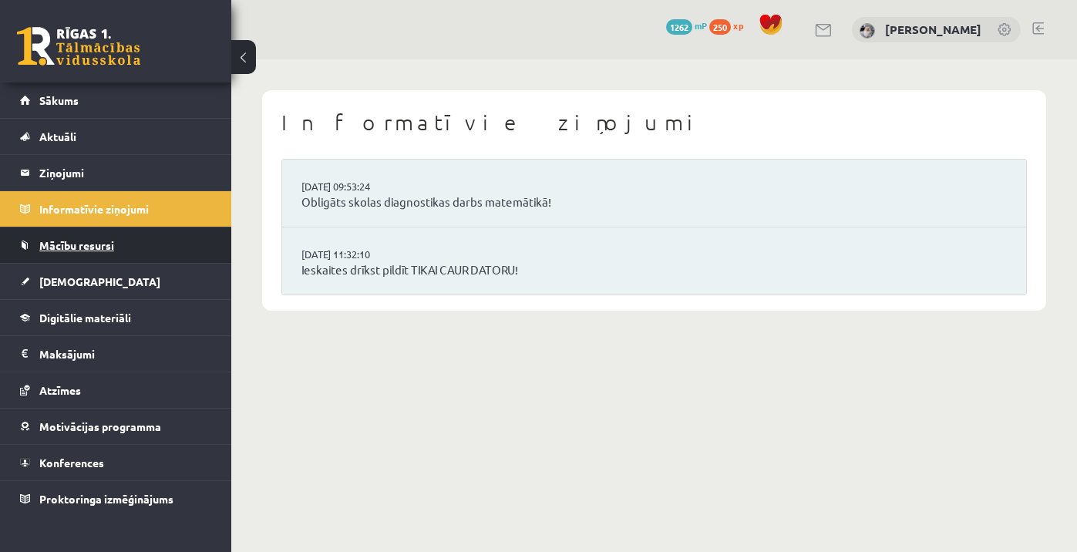
click at [92, 247] on span "Mācību resursi" at bounding box center [76, 245] width 75 height 14
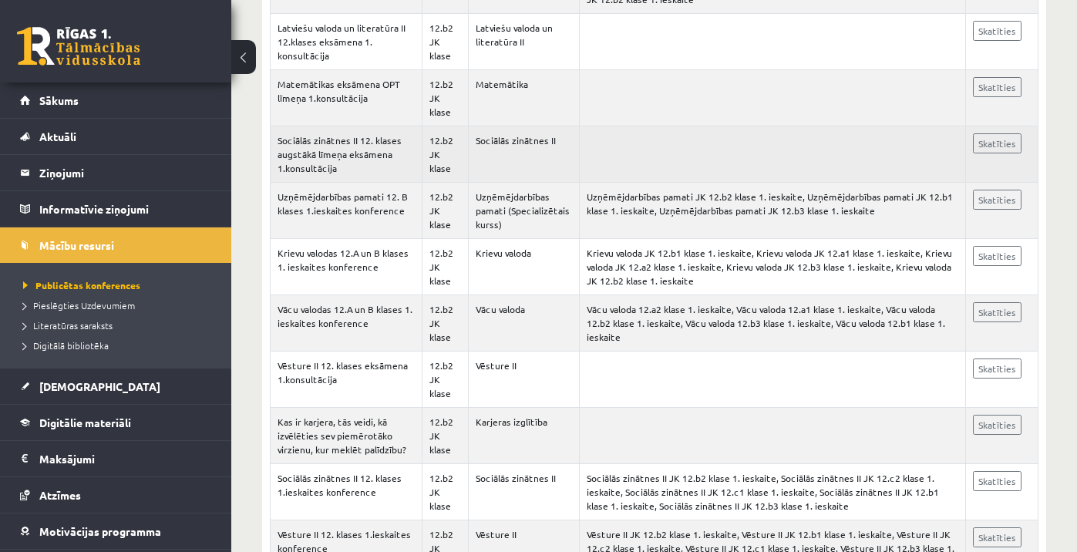
scroll to position [6678, 0]
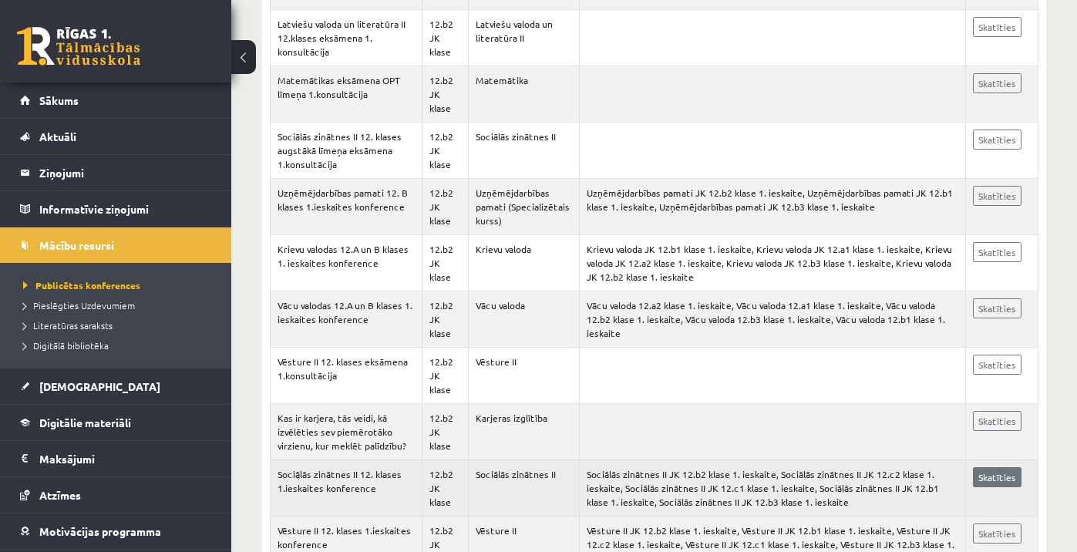
click at [992, 467] on link "Skatīties" at bounding box center [997, 477] width 49 height 20
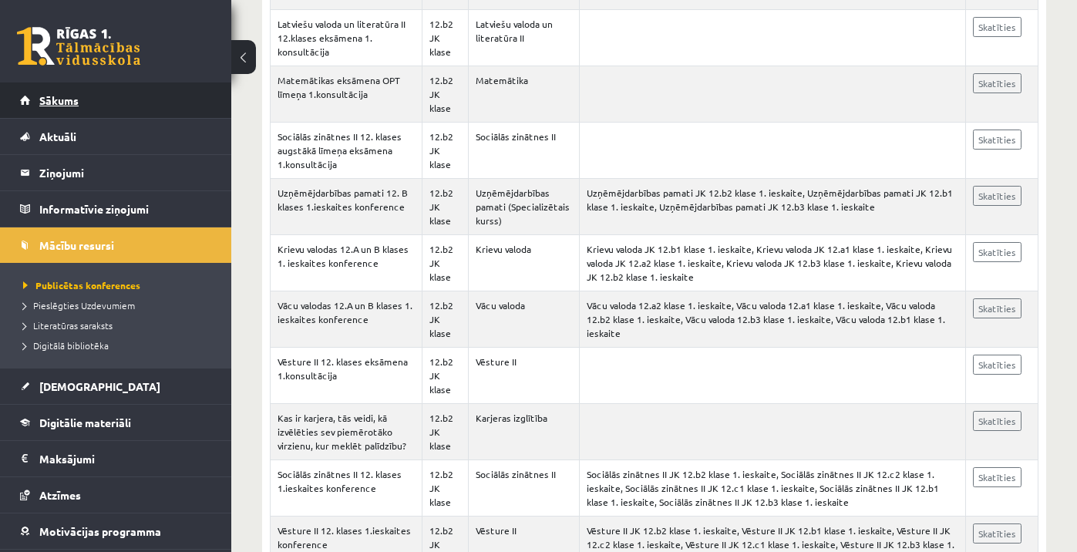
click at [173, 106] on link "Sākums" at bounding box center [116, 99] width 192 height 35
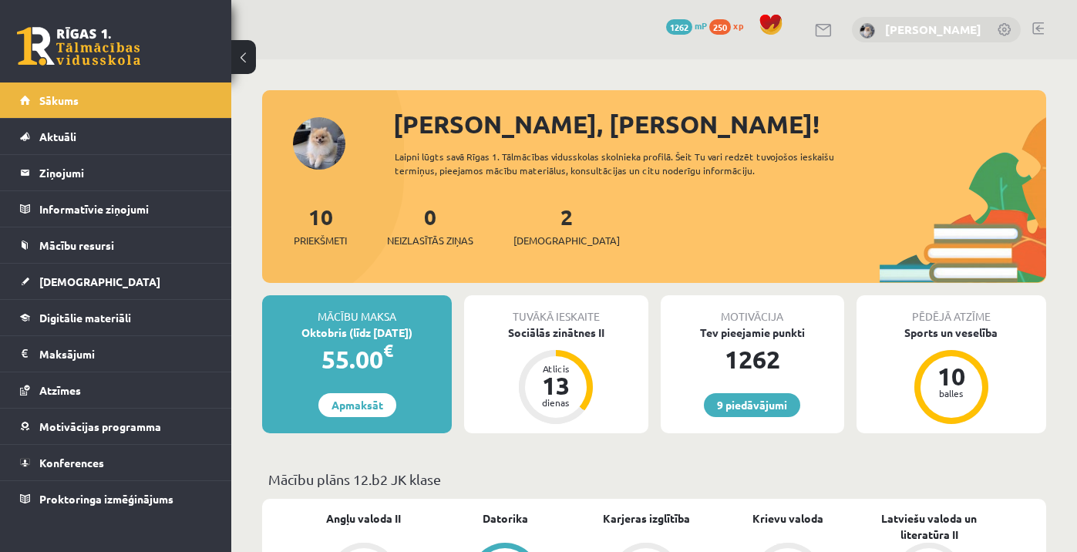
click at [935, 25] on link "[PERSON_NAME]" at bounding box center [933, 29] width 96 height 15
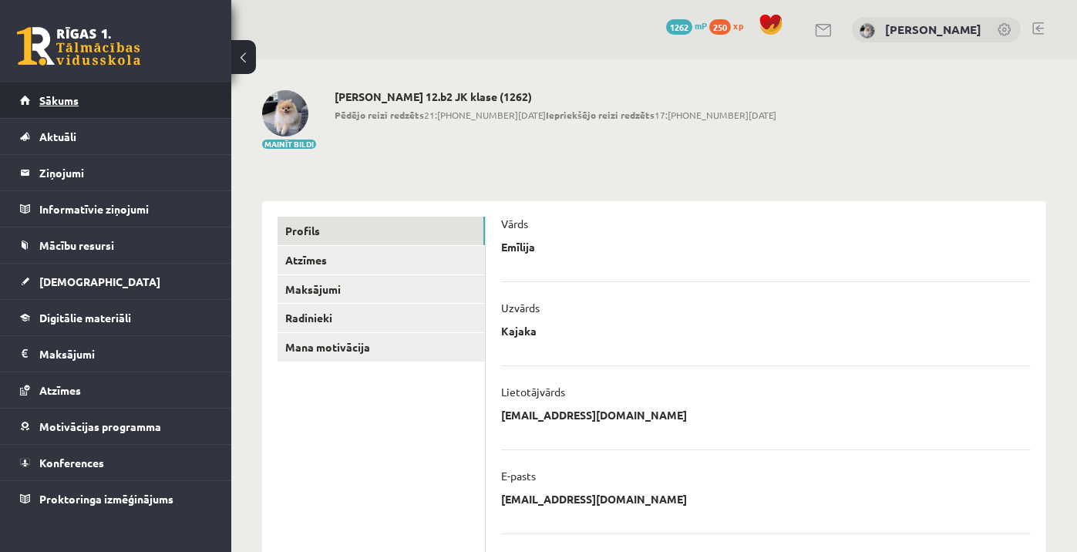
click at [143, 103] on link "Sākums" at bounding box center [116, 99] width 192 height 35
